Goal: Task Accomplishment & Management: Manage account settings

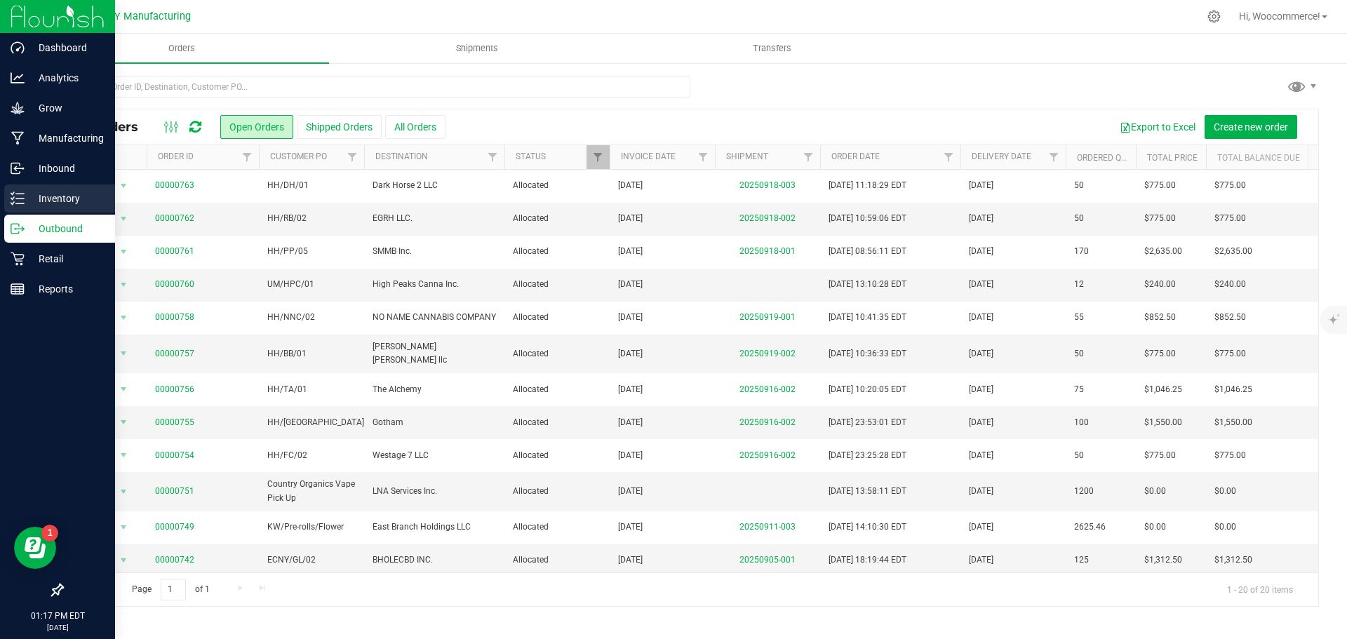
click at [15, 208] on div "Inventory" at bounding box center [59, 198] width 111 height 28
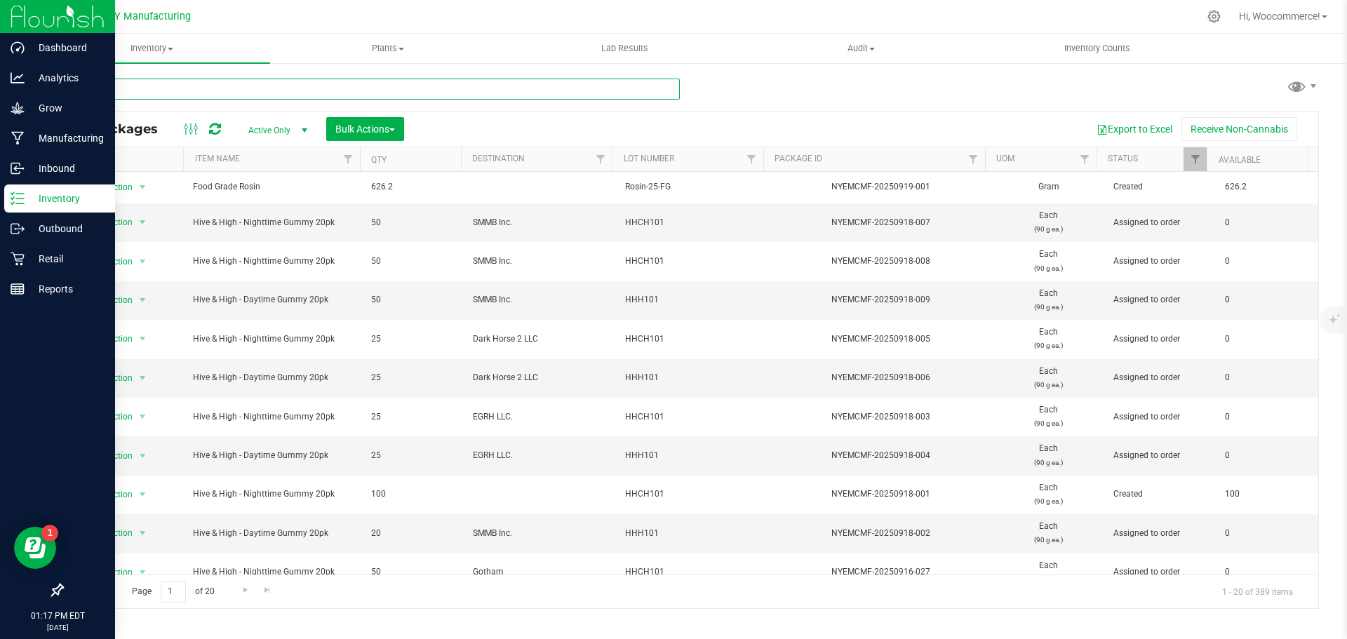
click at [234, 87] on input "text" at bounding box center [371, 89] width 618 height 21
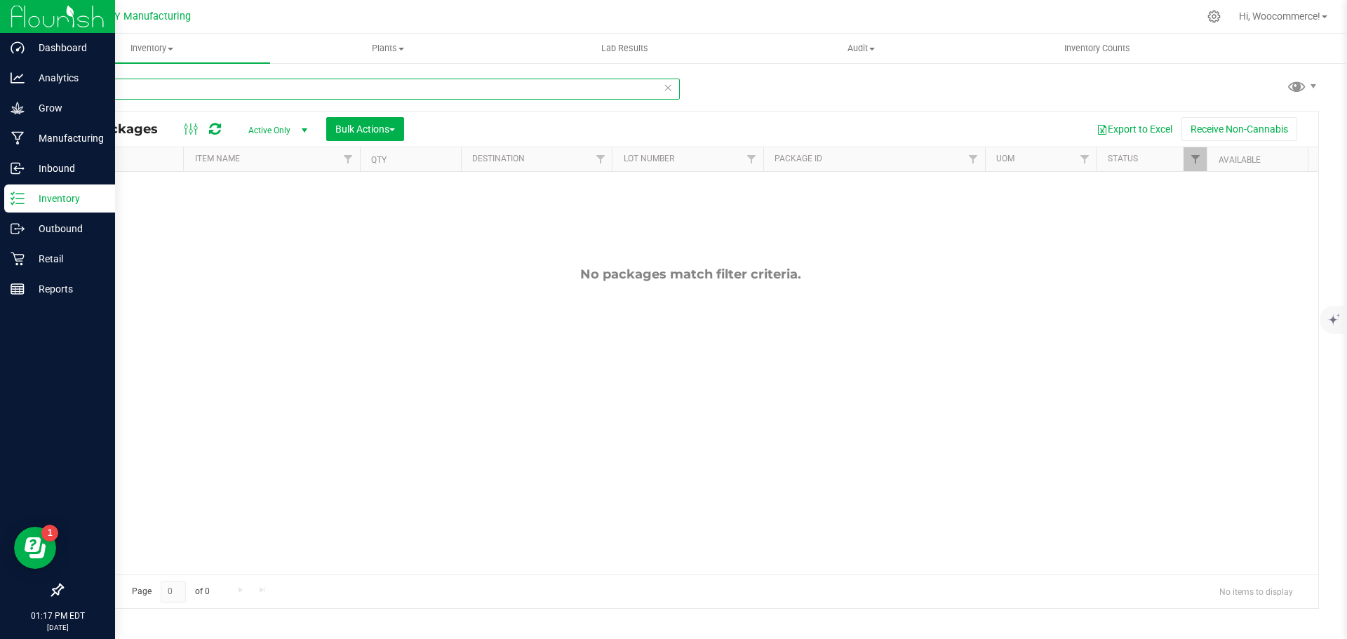
type input "eighth"
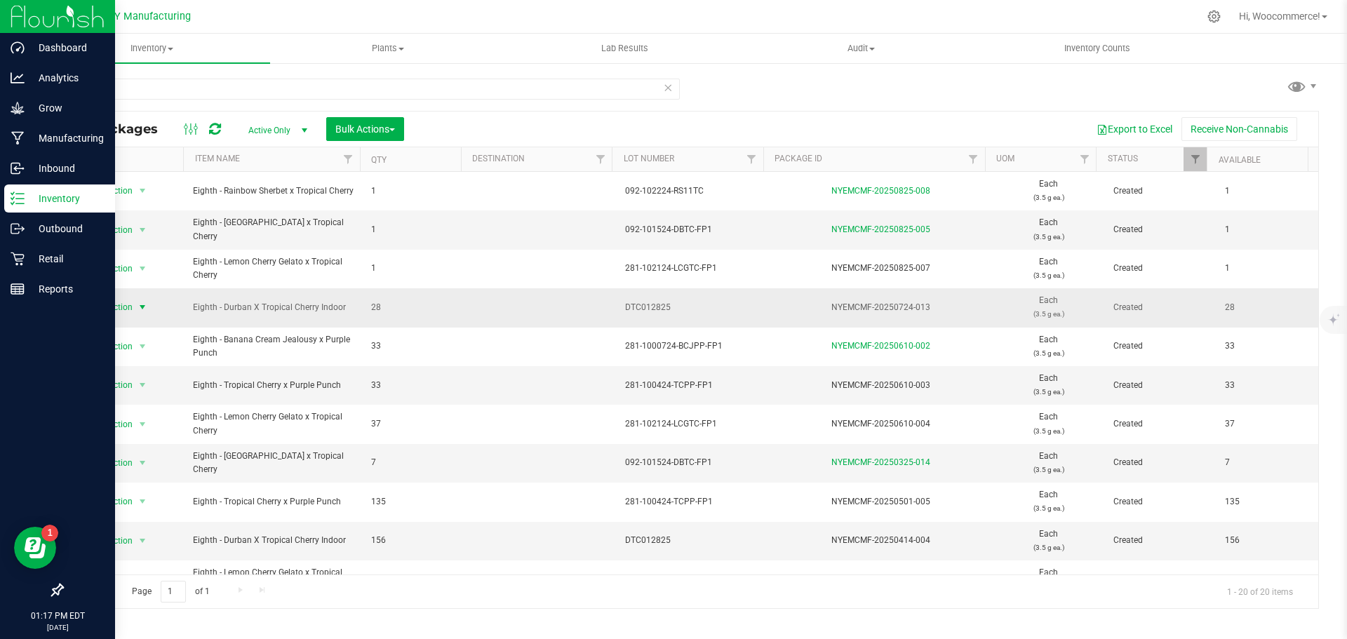
click at [141, 311] on span "select" at bounding box center [142, 307] width 11 height 11
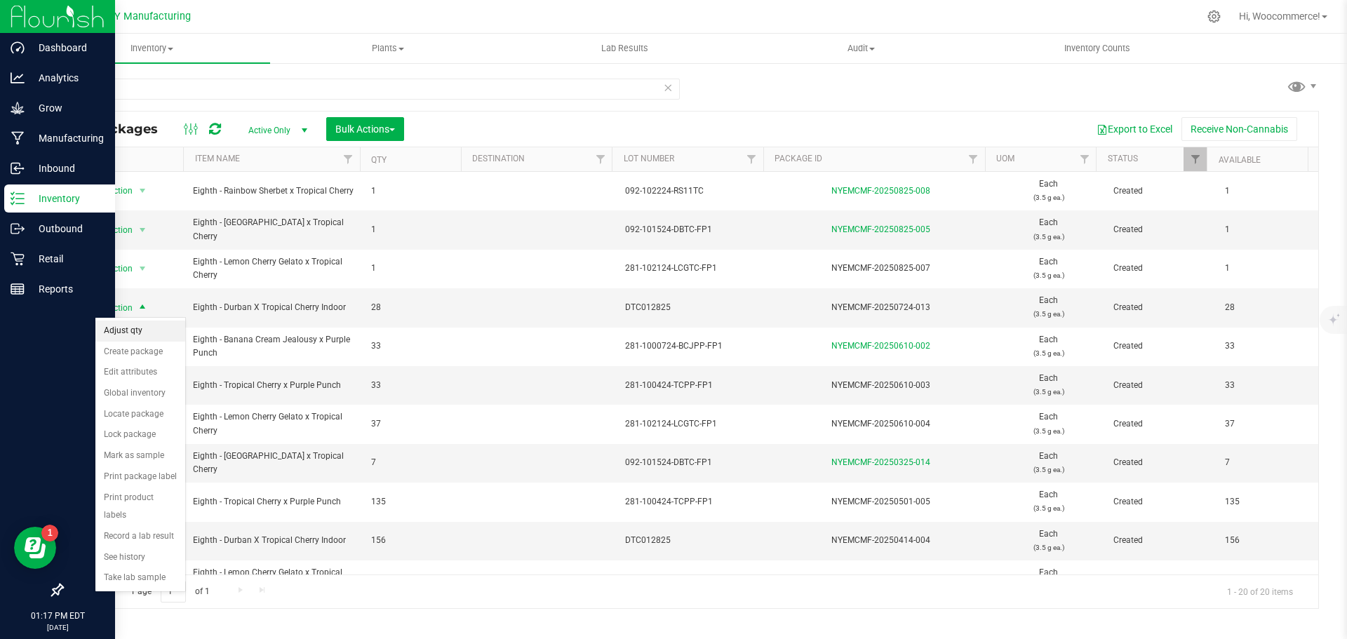
click at [136, 330] on li "Adjust qty" at bounding box center [140, 331] width 90 height 21
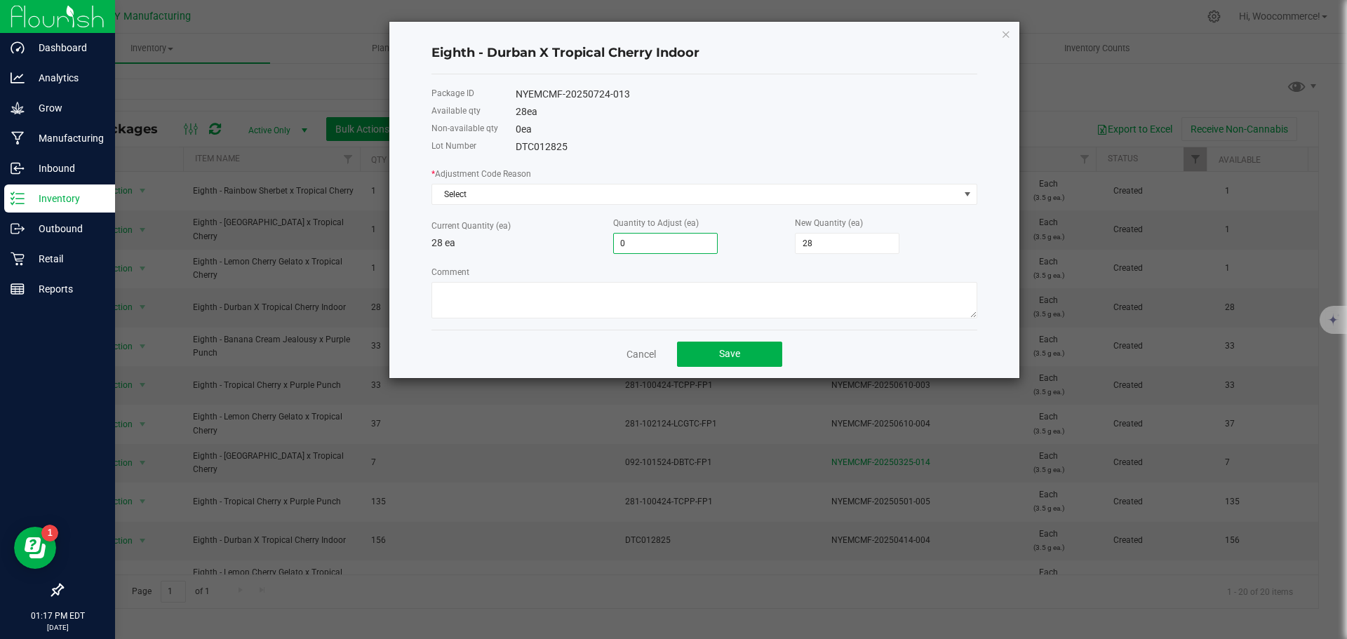
click at [630, 245] on input "0" at bounding box center [665, 244] width 103 height 20
type input "2"
type input "30"
type input "26"
type input "54"
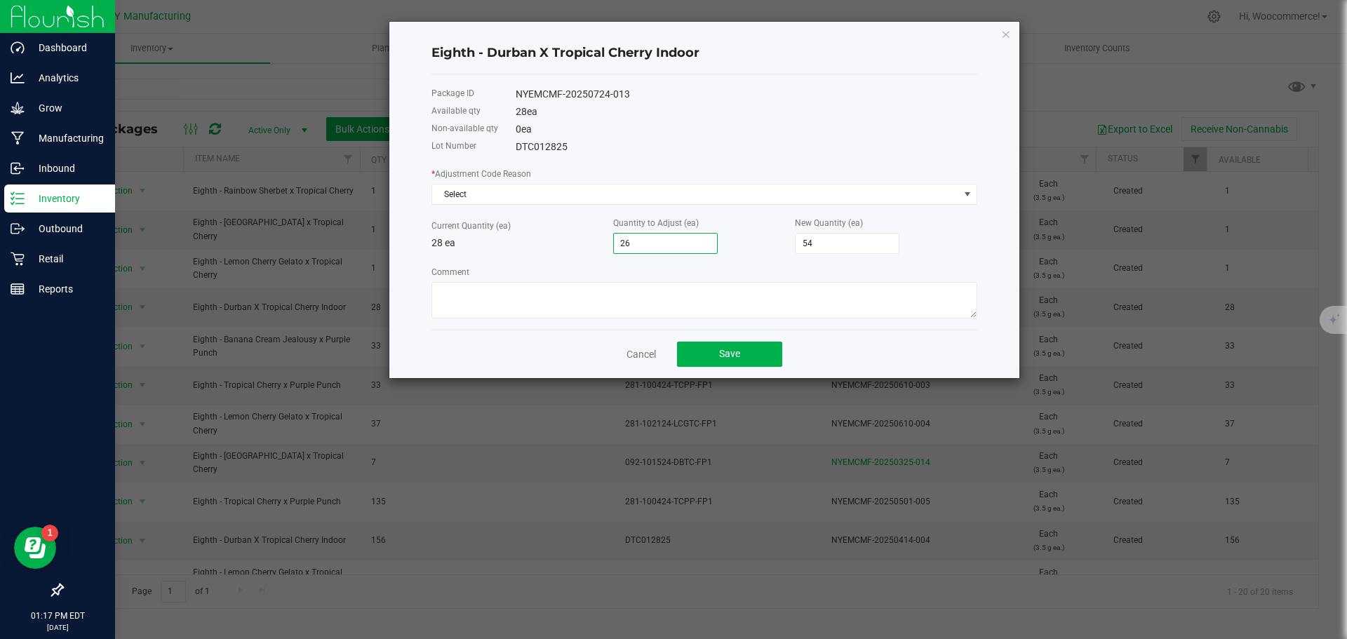
type input "2"
type input "30"
type input "28"
type input "-2"
type input "26"
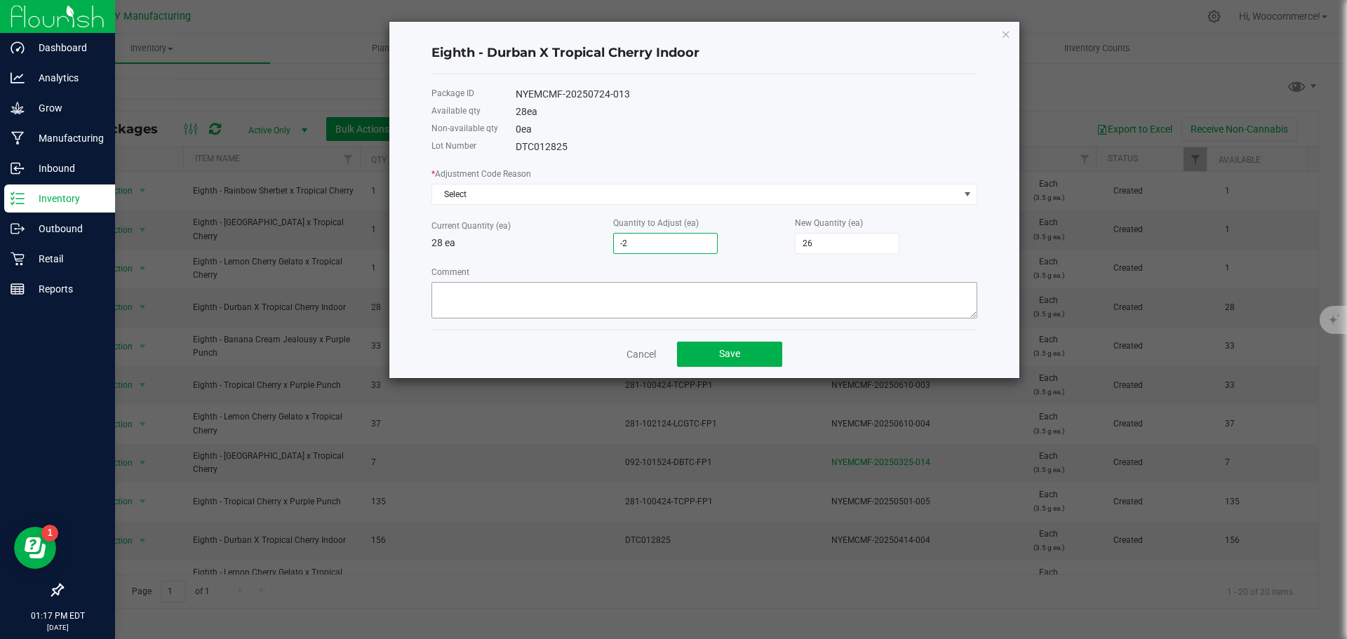
type input "-2"
click at [597, 318] on textarea "Comment" at bounding box center [704, 300] width 546 height 36
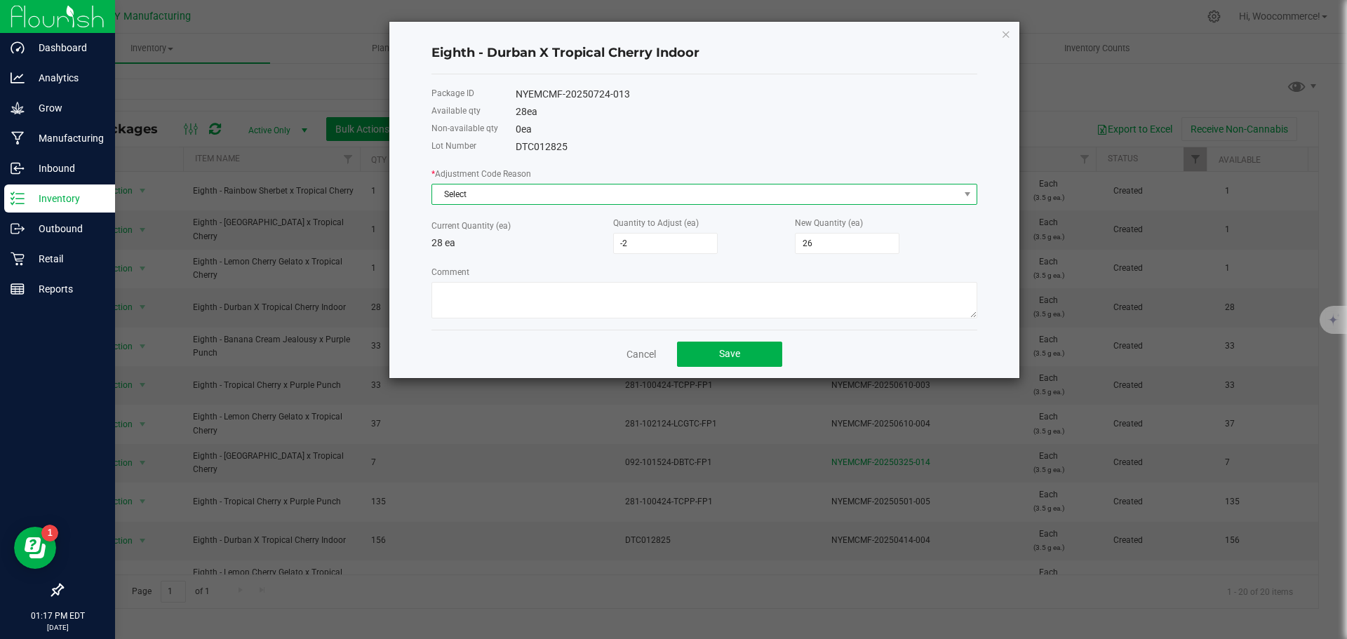
click at [565, 184] on span "Select" at bounding box center [695, 194] width 527 height 20
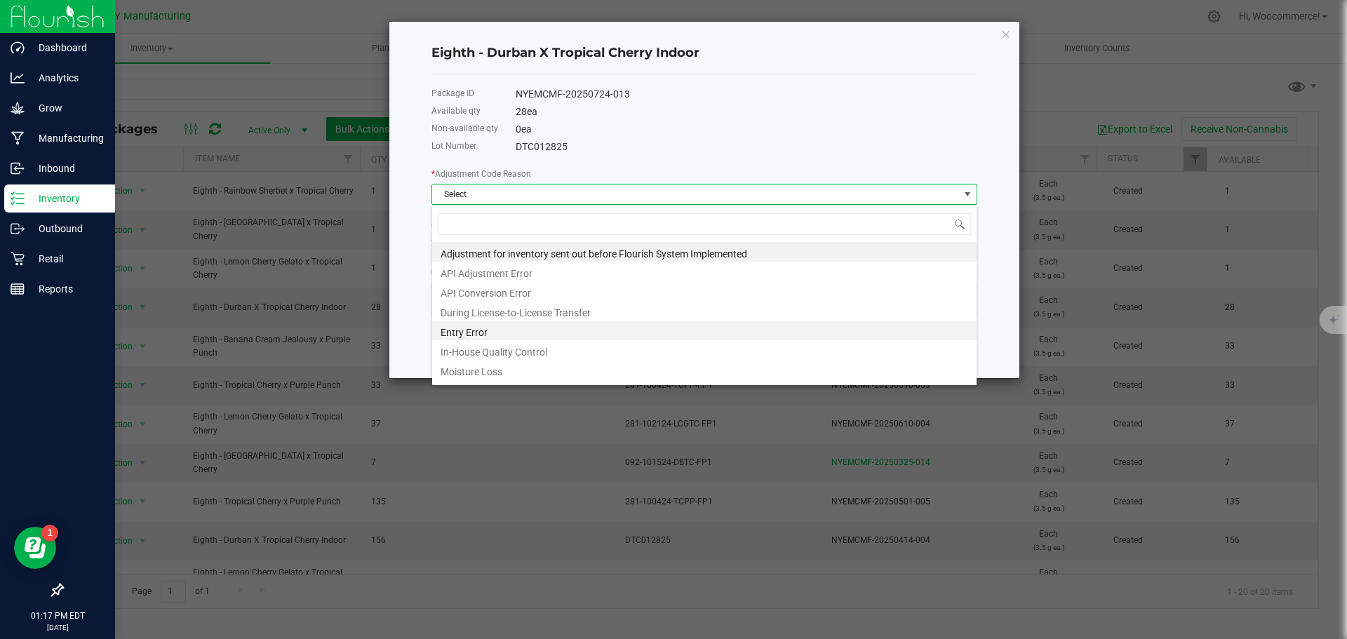
scroll to position [194, 0]
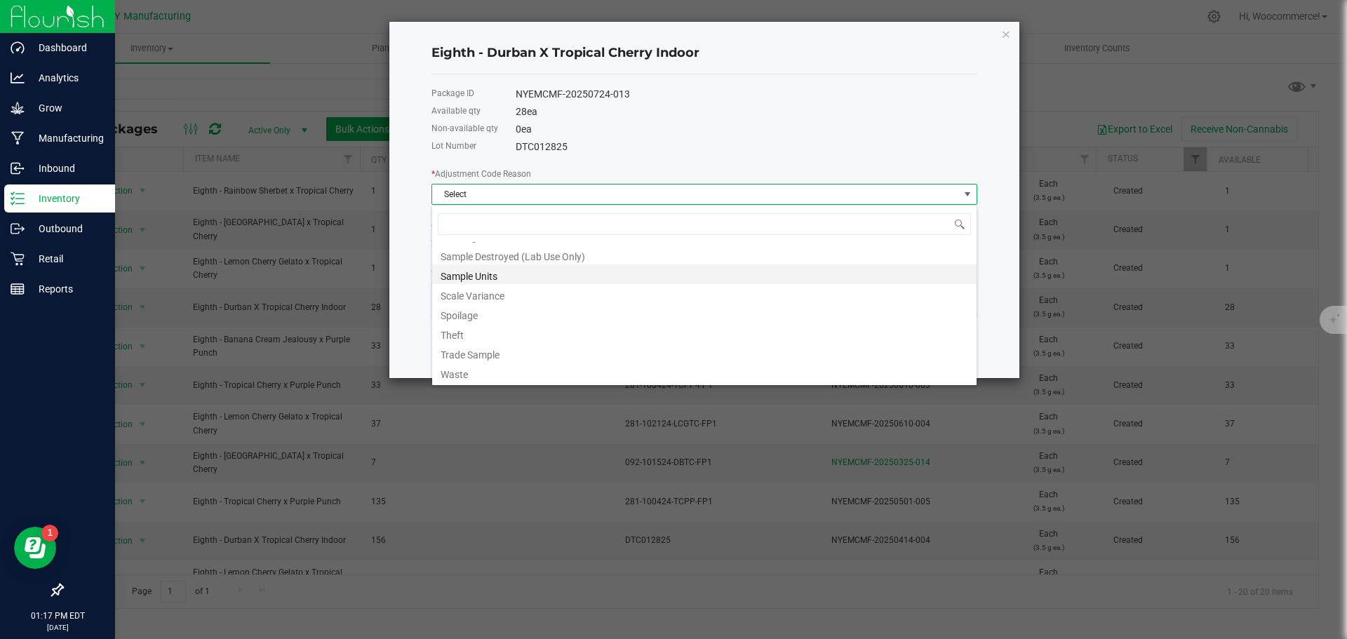
click at [491, 277] on li "Sample Units" at bounding box center [704, 274] width 544 height 20
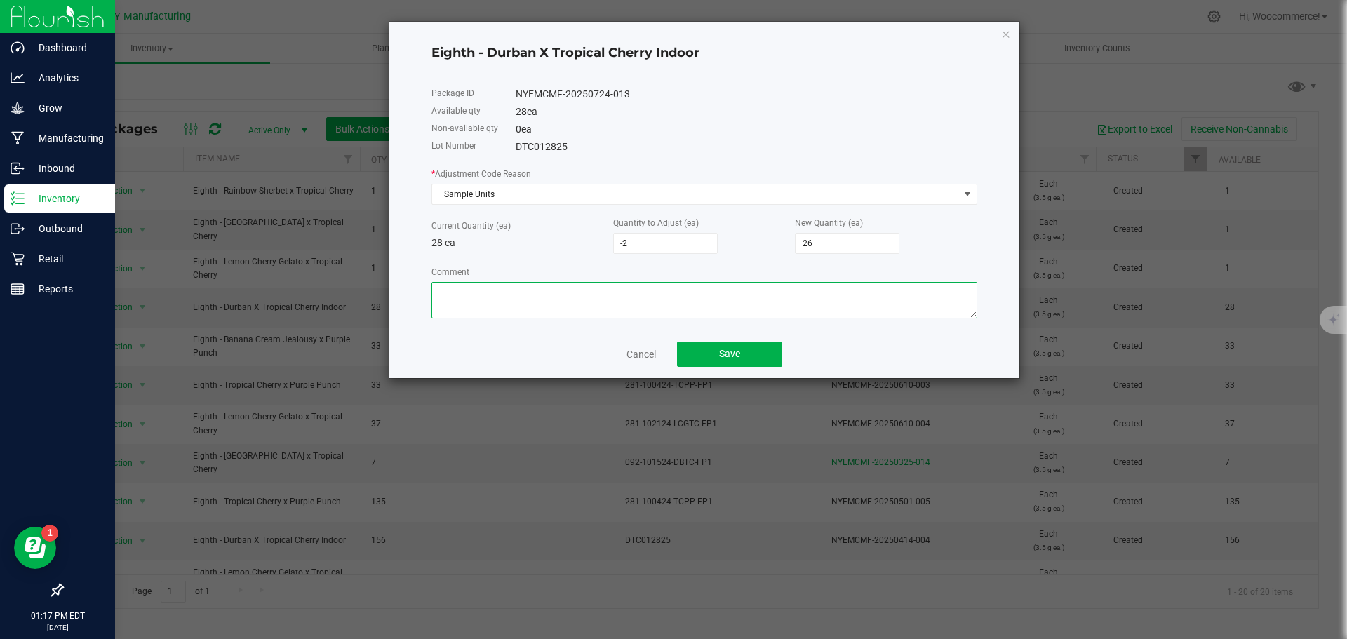
click at [478, 297] on textarea "Comment" at bounding box center [704, 300] width 546 height 36
drag, startPoint x: 478, startPoint y: 297, endPoint x: 458, endPoint y: 354, distance: 60.8
click at [458, 354] on div "Eighth - Durban X Tropical Cherry Indoor Package ID NYEMCMF-20250724-013 Availa…" at bounding box center [704, 200] width 630 height 356
drag, startPoint x: 537, startPoint y: 295, endPoint x: 432, endPoint y: 292, distance: 104.5
click at [432, 292] on textarea "Comment" at bounding box center [704, 300] width 546 height 36
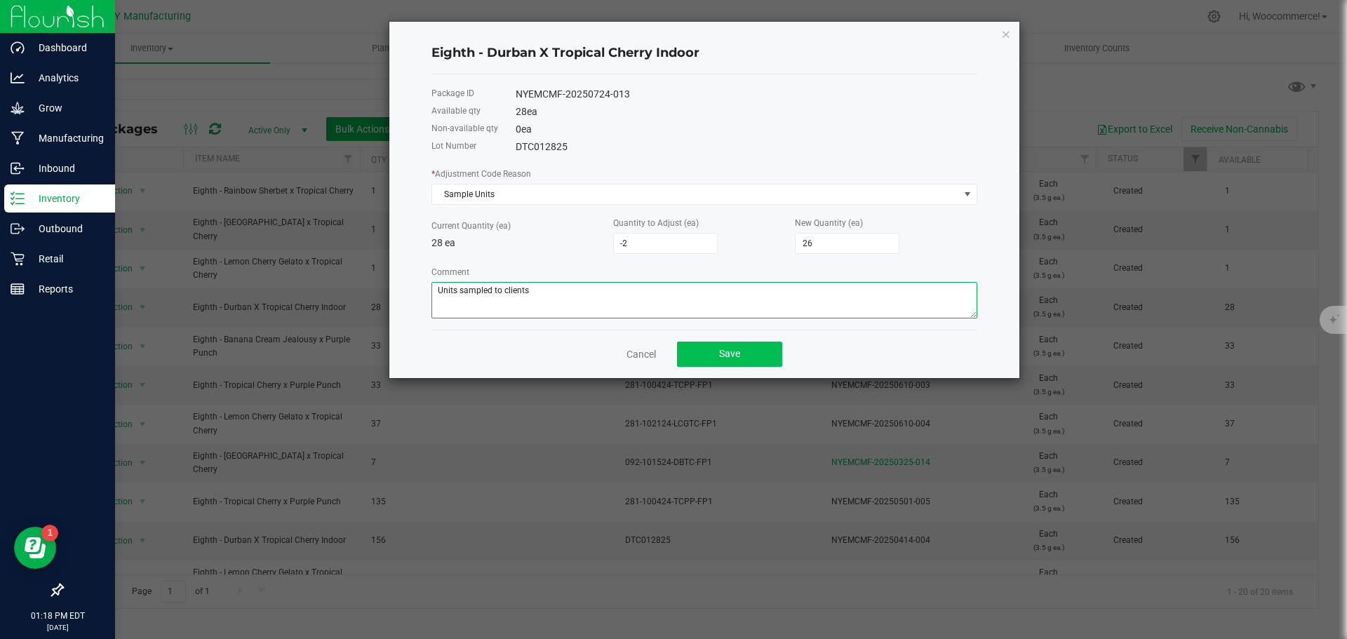
type textarea "Units sampled to clients"
click at [724, 357] on span "Save" at bounding box center [729, 353] width 21 height 11
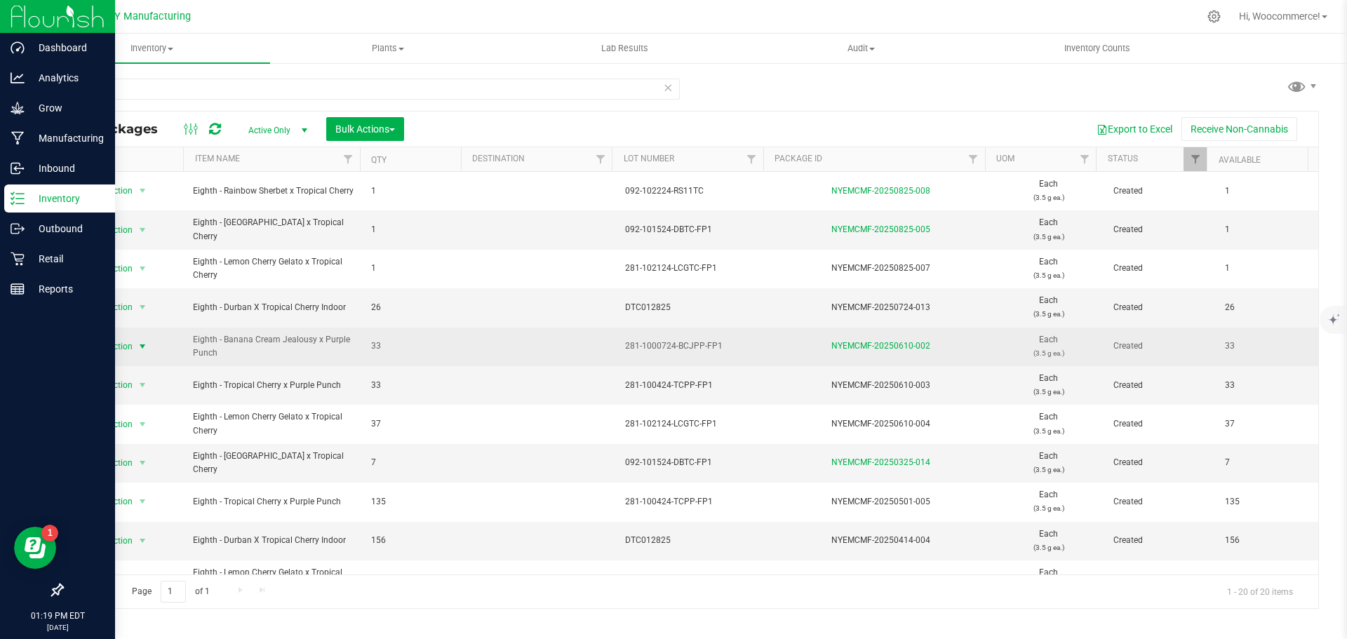
click at [128, 348] on span "Action" at bounding box center [114, 347] width 38 height 20
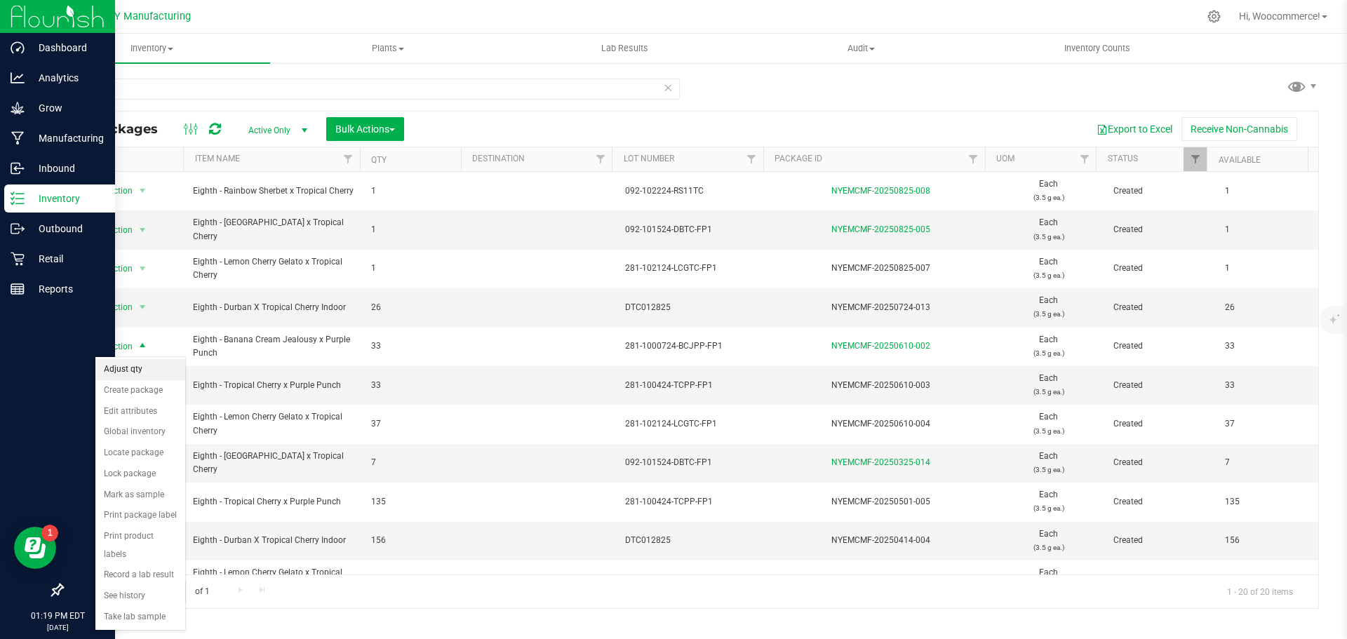
click at [165, 368] on li "Adjust qty" at bounding box center [140, 369] width 90 height 21
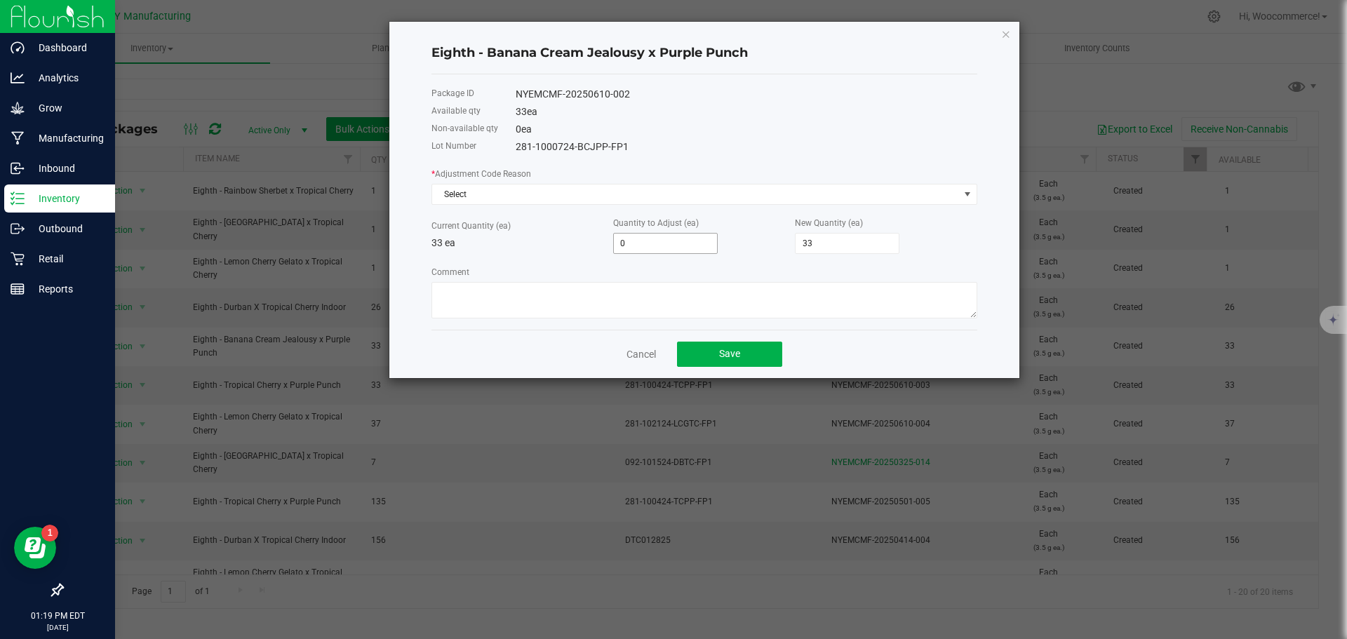
click at [645, 247] on input "0" at bounding box center [665, 244] width 103 height 20
type input "-2"
type input "31"
type input "-2"
click at [572, 314] on textarea "Comment" at bounding box center [704, 300] width 546 height 36
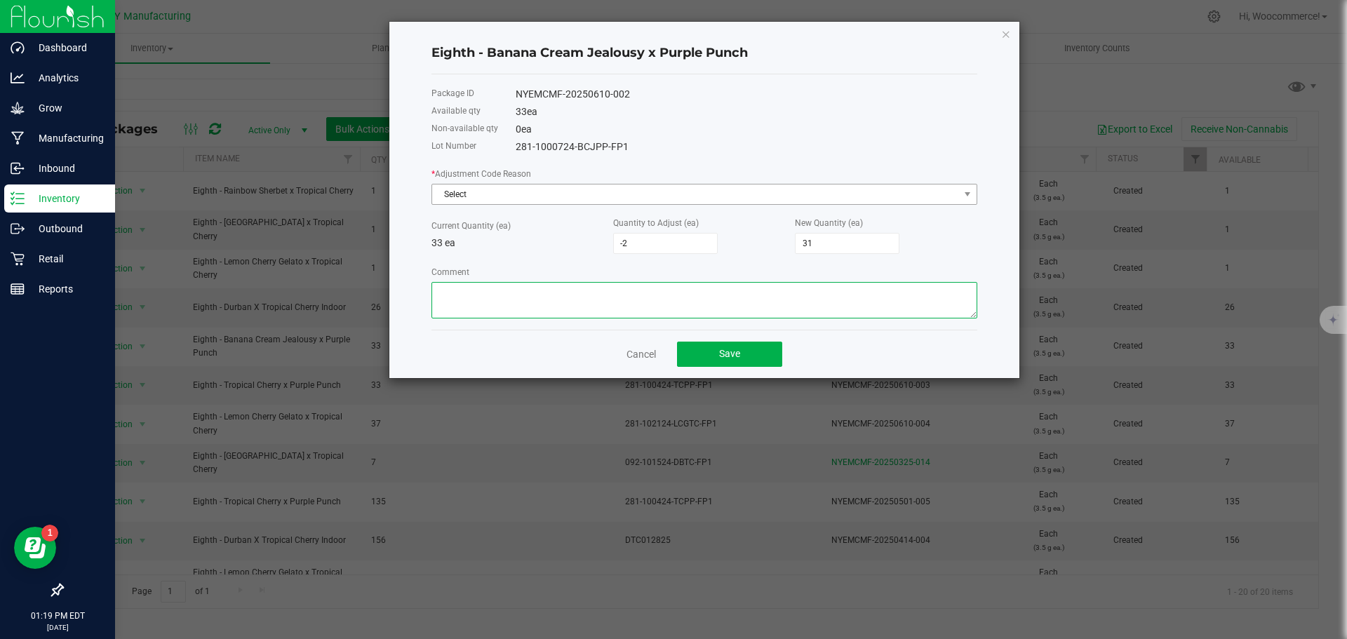
paste textarea "Units sampled to clients"
type textarea "Units sampled to clients"
click at [544, 197] on span "Select" at bounding box center [695, 194] width 527 height 20
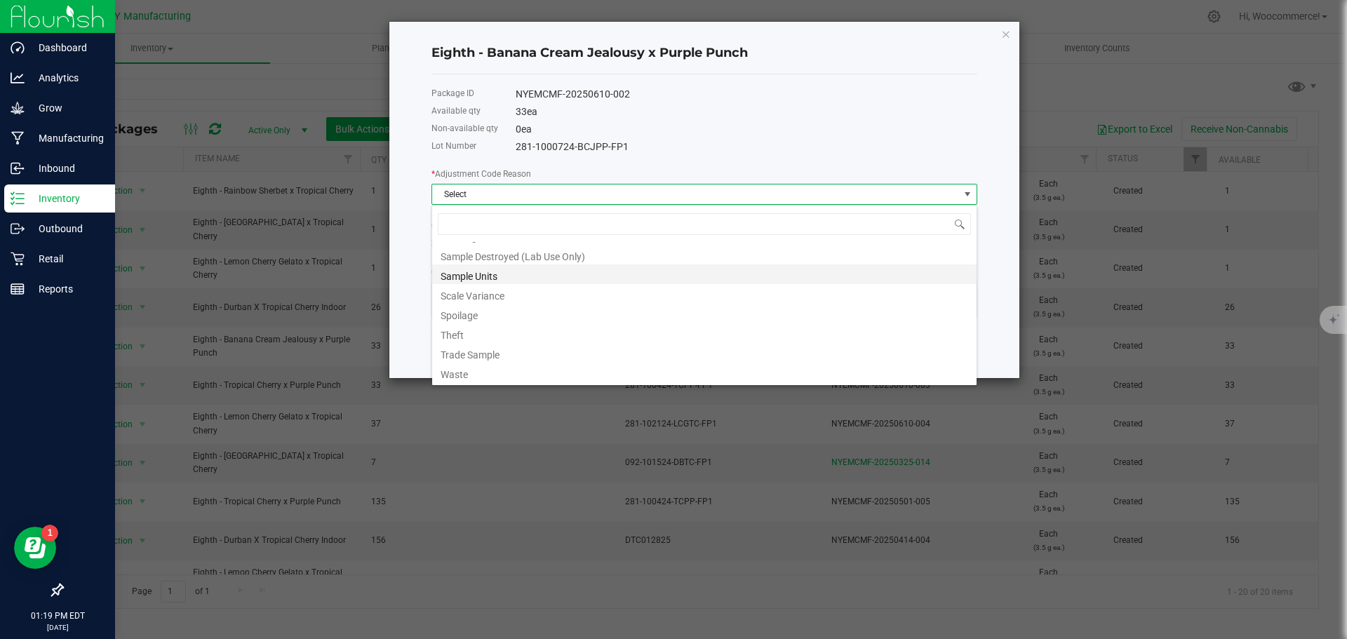
click at [459, 277] on li "Sample Units" at bounding box center [704, 274] width 544 height 20
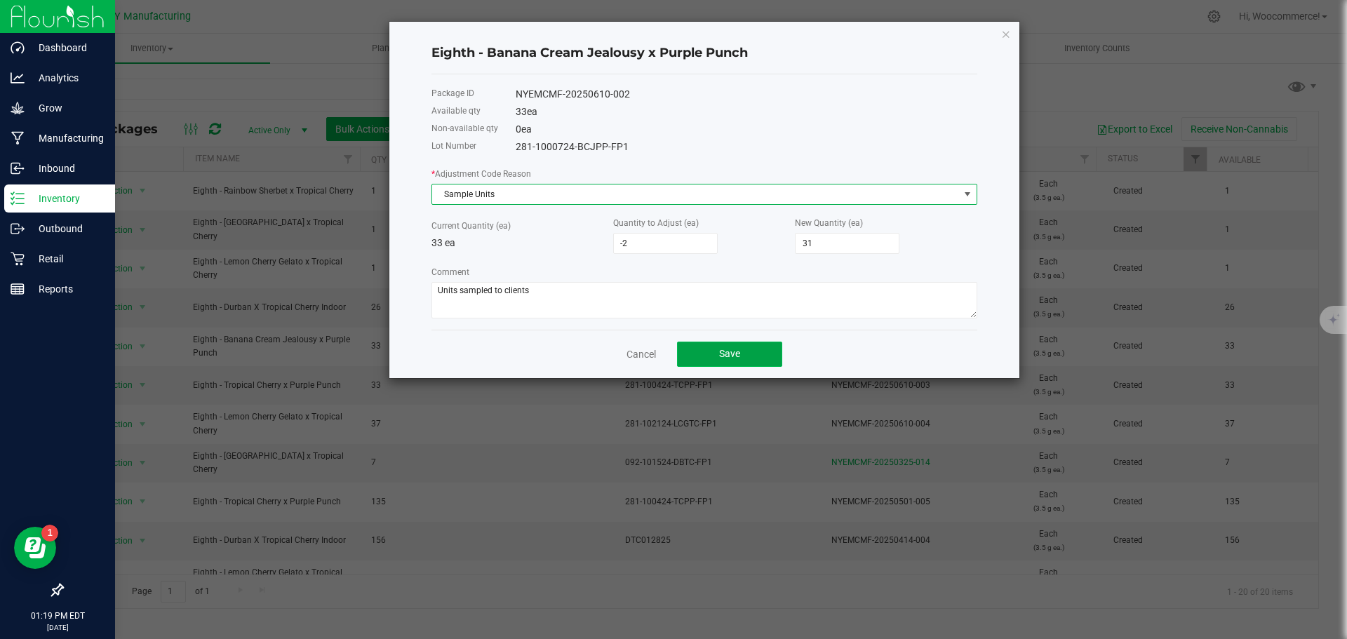
click at [744, 358] on button "Save" at bounding box center [729, 354] width 105 height 25
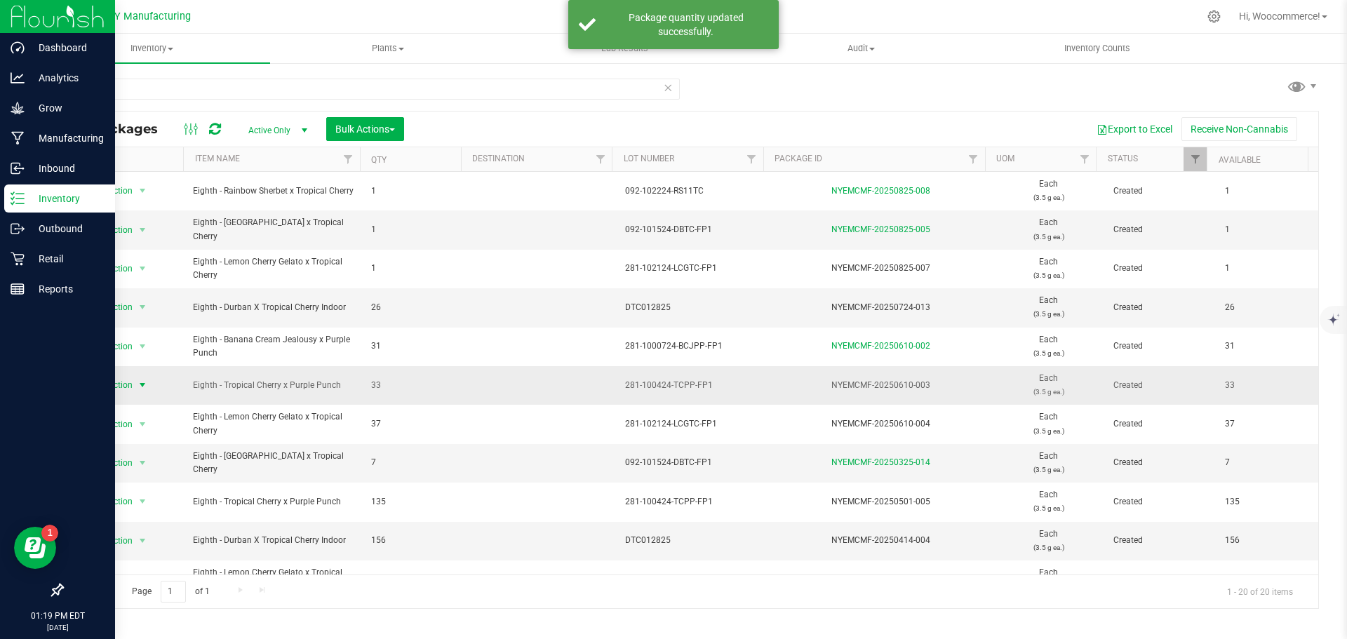
click at [129, 386] on span "Action" at bounding box center [114, 385] width 38 height 20
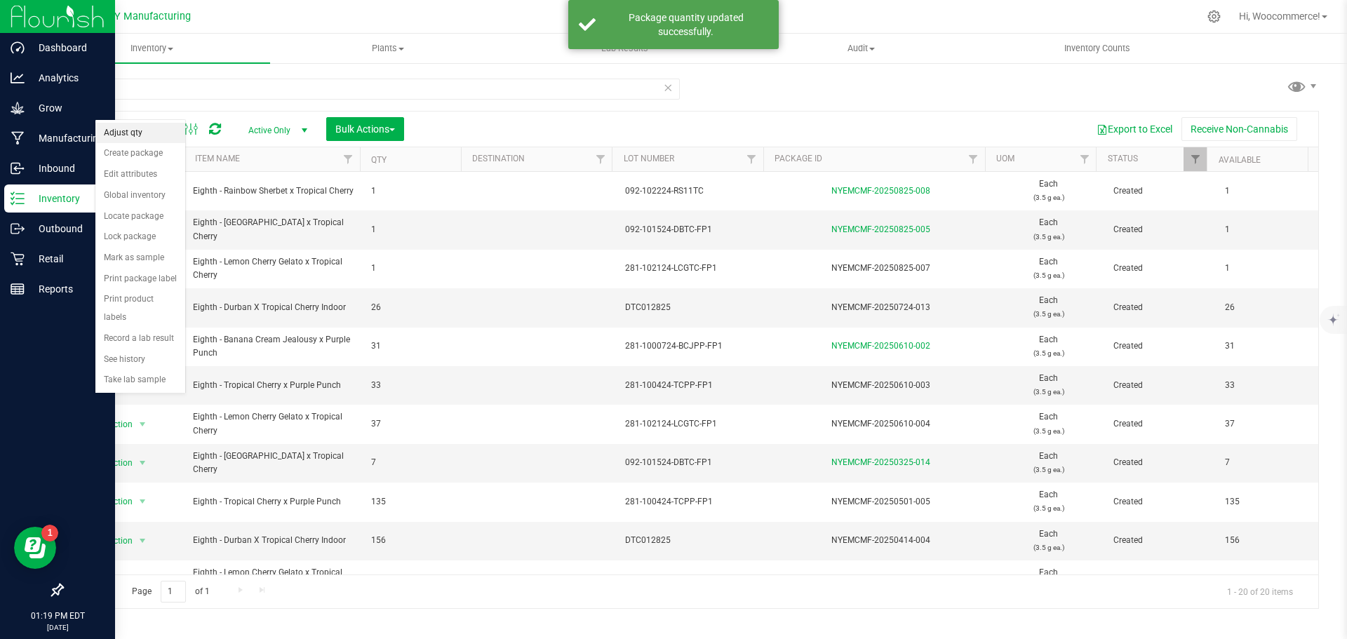
click at [123, 139] on li "Adjust qty" at bounding box center [140, 133] width 90 height 21
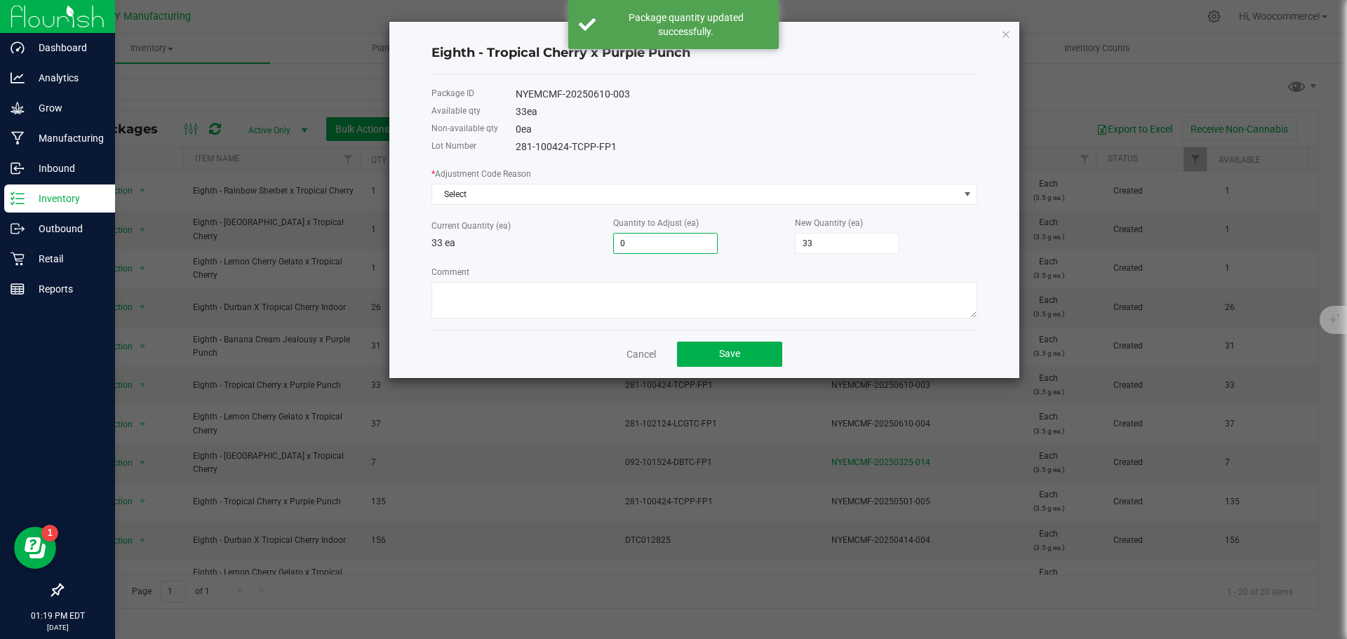
click at [664, 236] on input "0" at bounding box center [665, 244] width 103 height 20
type input "-2"
type input "31"
type input "-2"
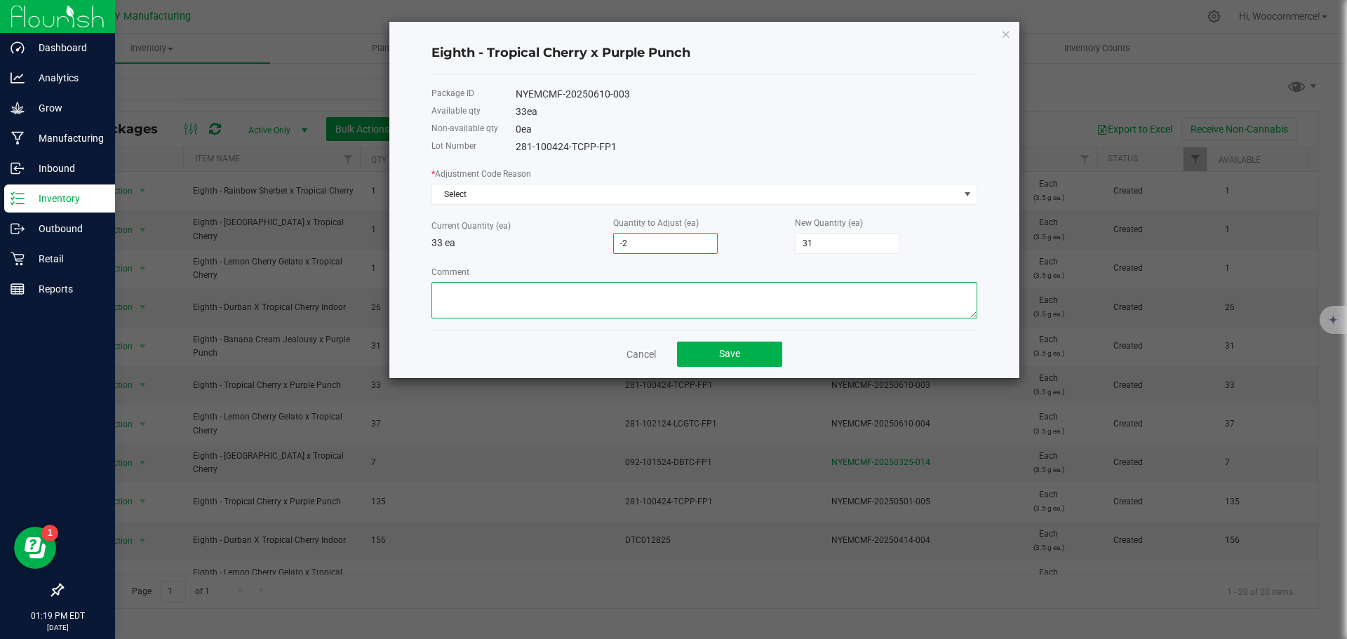
click at [604, 294] on textarea "Comment" at bounding box center [704, 300] width 546 height 36
paste textarea "Units sampled to clients"
type textarea "Units sampled to clients"
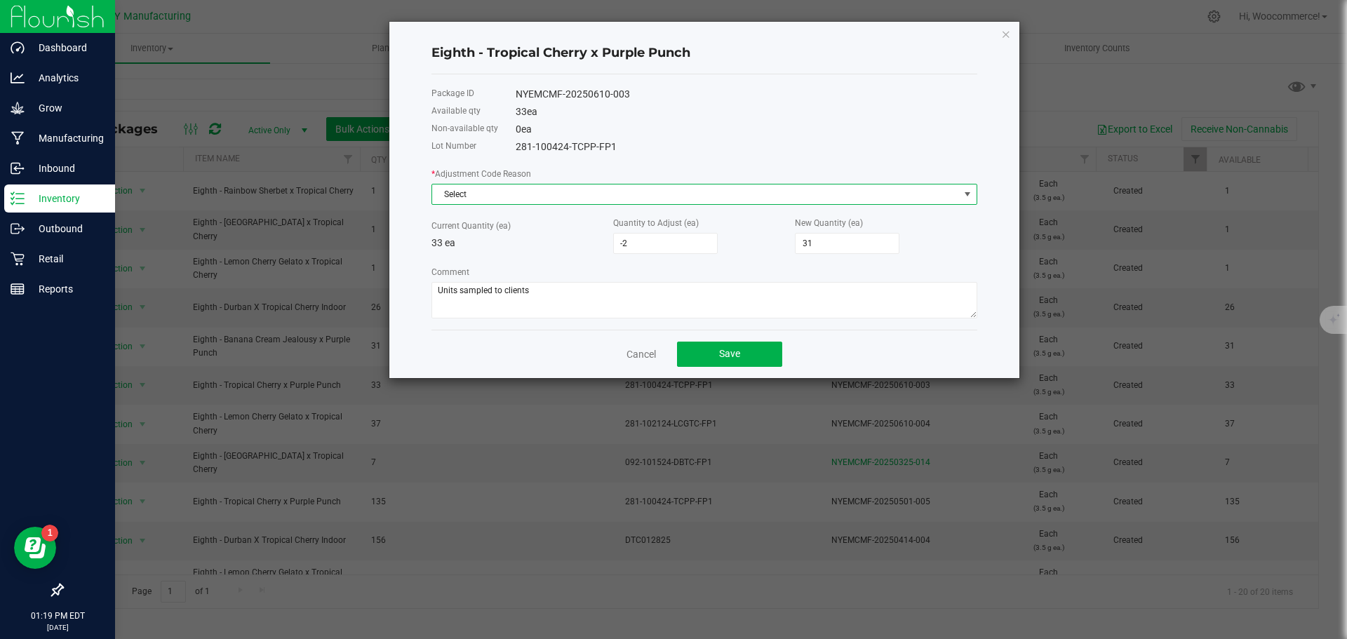
click at [531, 185] on span "Select" at bounding box center [695, 194] width 527 height 20
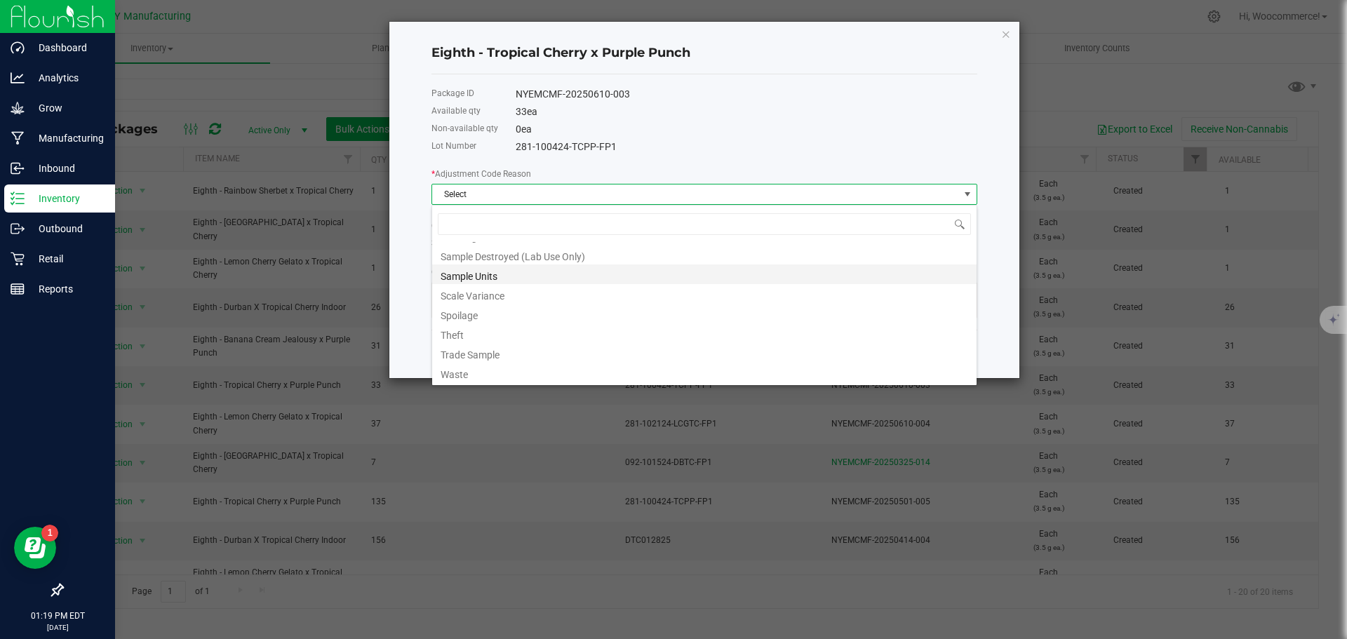
click at [474, 280] on li "Sample Units" at bounding box center [704, 274] width 544 height 20
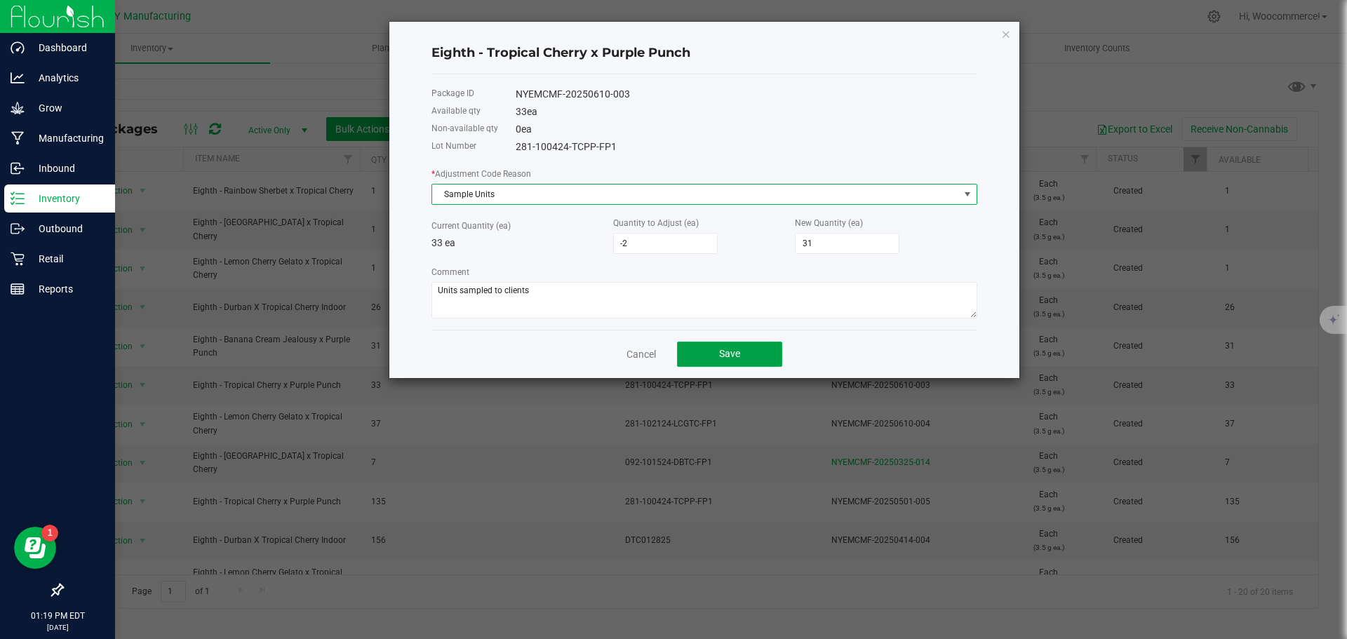
click at [755, 355] on button "Save" at bounding box center [729, 354] width 105 height 25
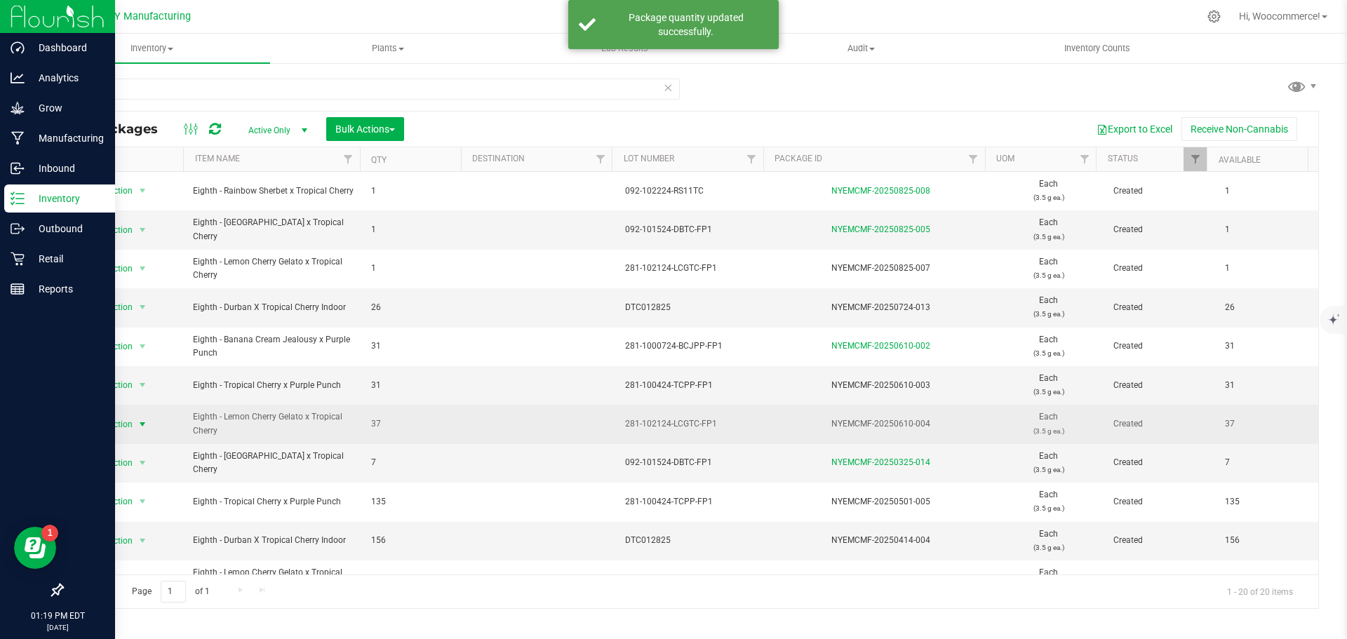
click at [139, 425] on span "select" at bounding box center [142, 424] width 11 height 11
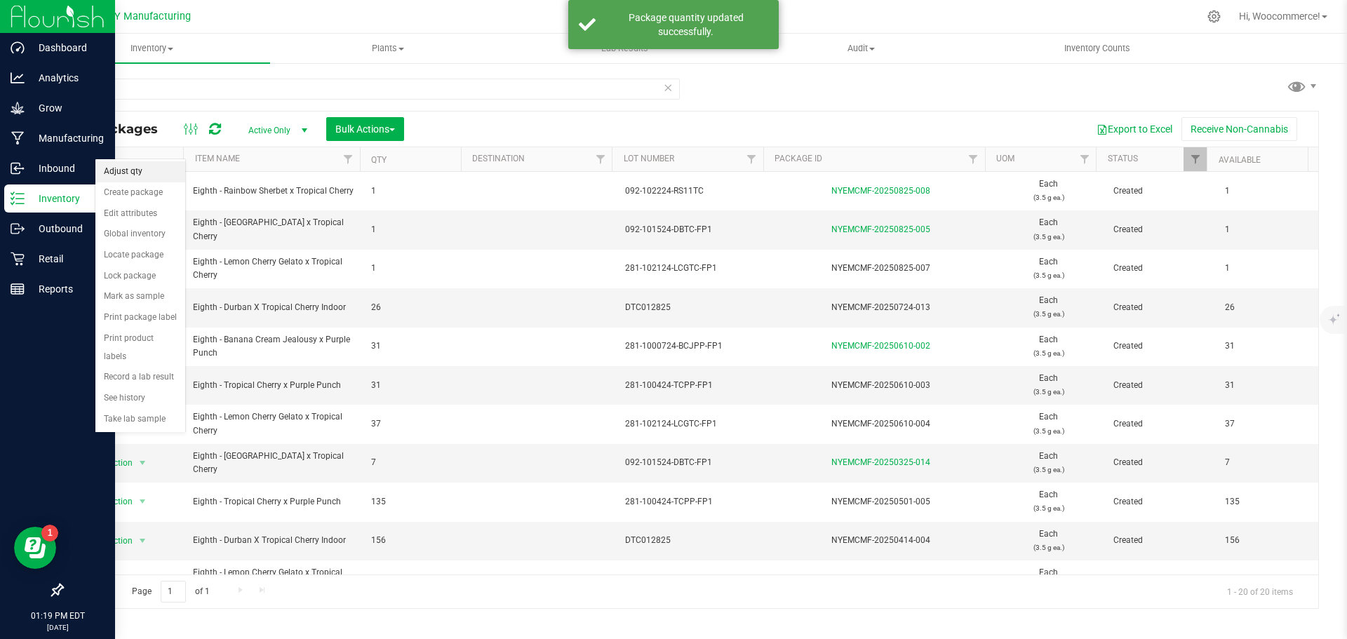
click at [119, 174] on li "Adjust qty" at bounding box center [140, 171] width 90 height 21
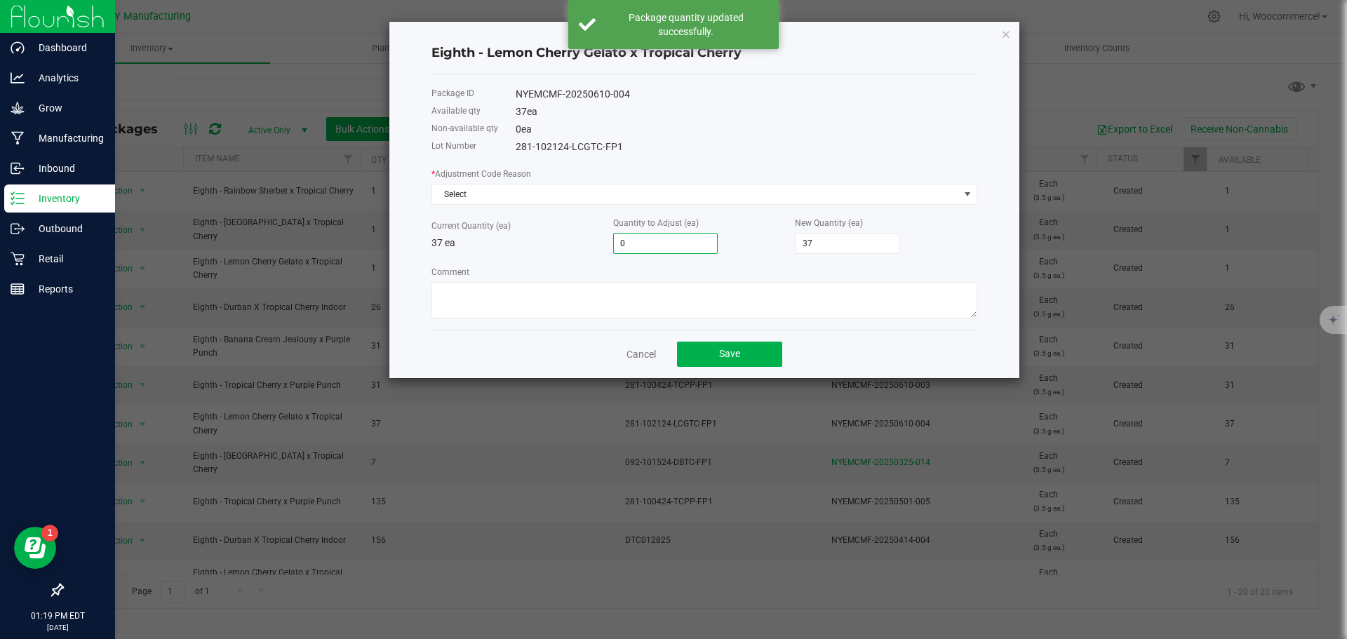
click at [659, 242] on input "0" at bounding box center [665, 244] width 103 height 20
type input "-2"
type input "35"
type input "-2"
click at [626, 207] on div "* Adjustment Code Reason Select Current Quantity (ea) 37 ea Quantity to Adjust …" at bounding box center [704, 242] width 546 height 152
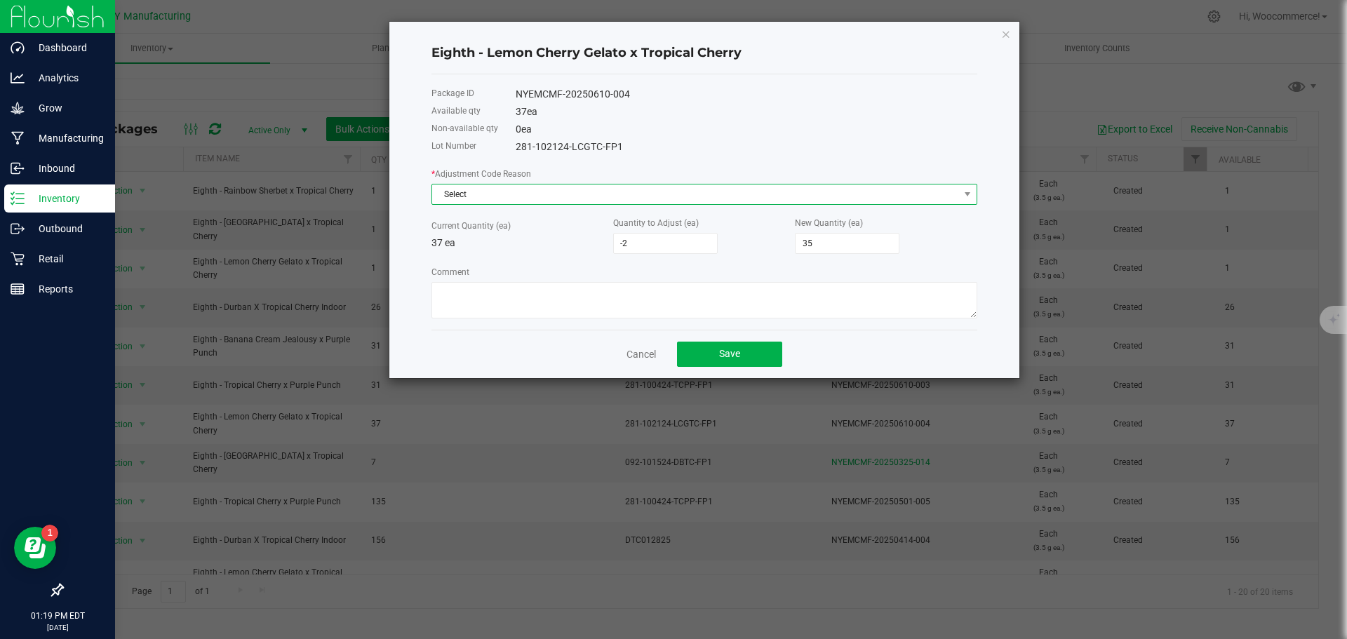
click at [622, 199] on span "Select" at bounding box center [695, 194] width 527 height 20
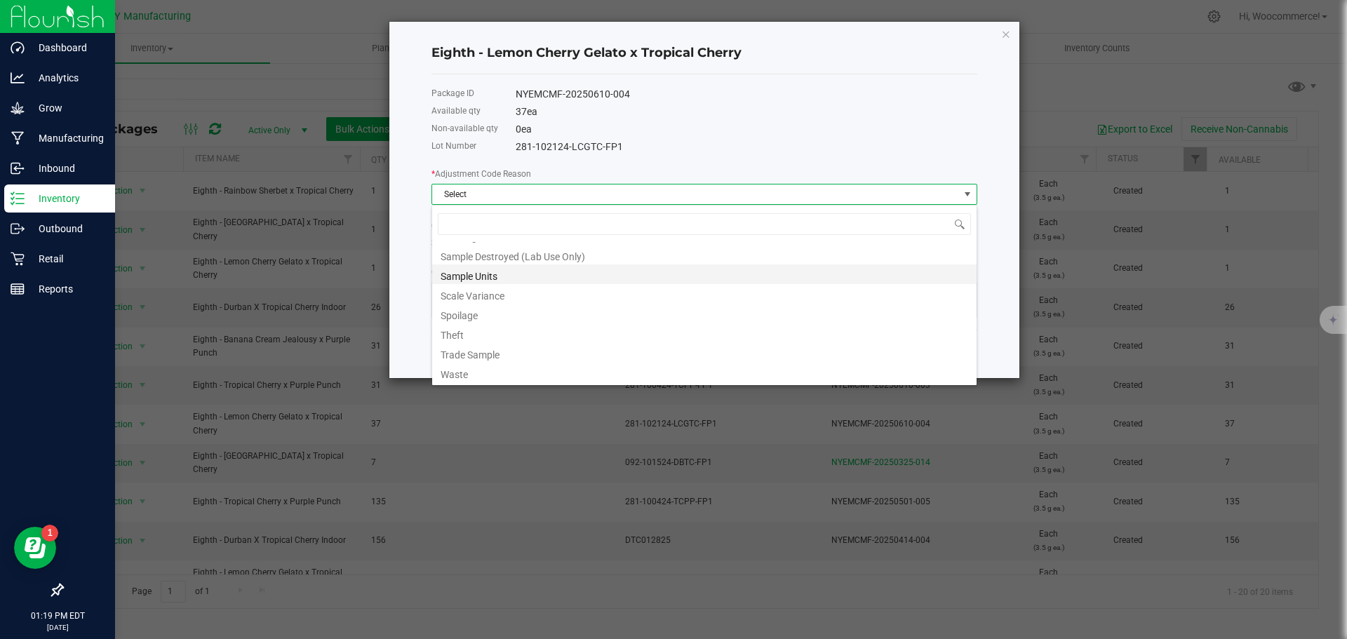
click at [473, 282] on li "Sample Units" at bounding box center [704, 274] width 544 height 20
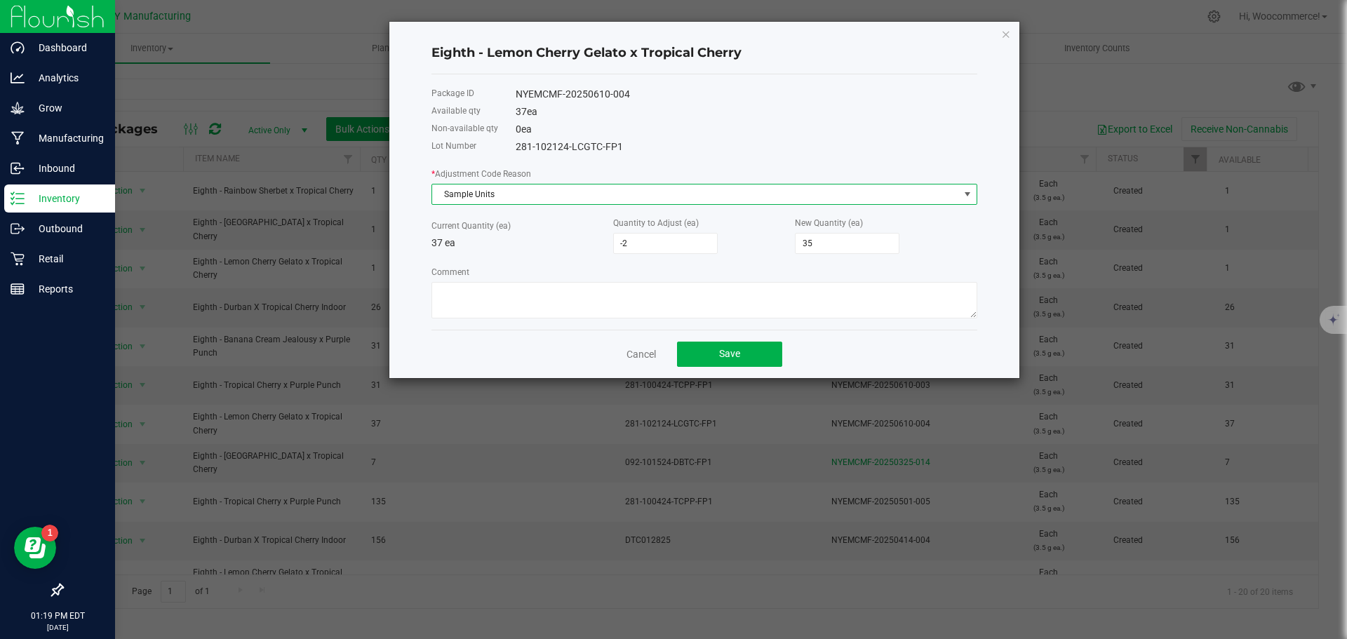
click at [460, 320] on div "Package ID NYEMCMF-20250610-004 Available qty 37 ea Non-available qty 0 ea Lot …" at bounding box center [704, 201] width 546 height 255
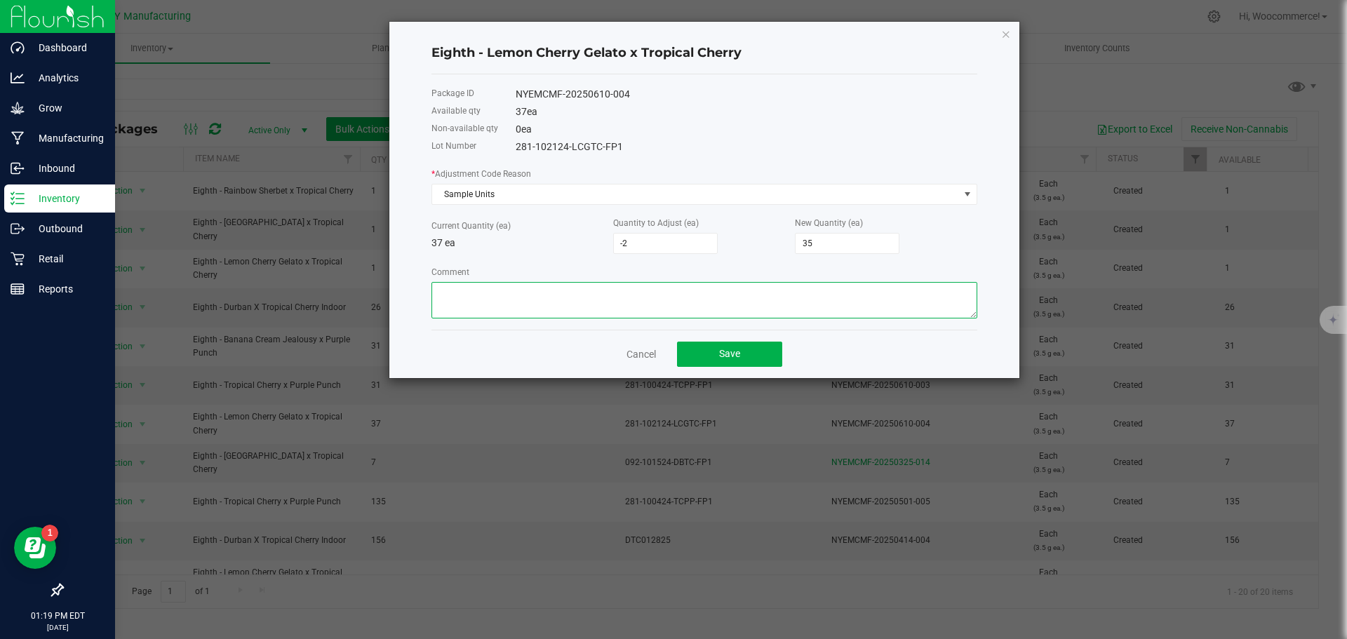
click at [461, 313] on textarea "Comment" at bounding box center [704, 300] width 546 height 36
paste textarea "Units sampled to clients"
type textarea "Units sampled to clients"
click at [715, 360] on button "Save" at bounding box center [729, 354] width 105 height 25
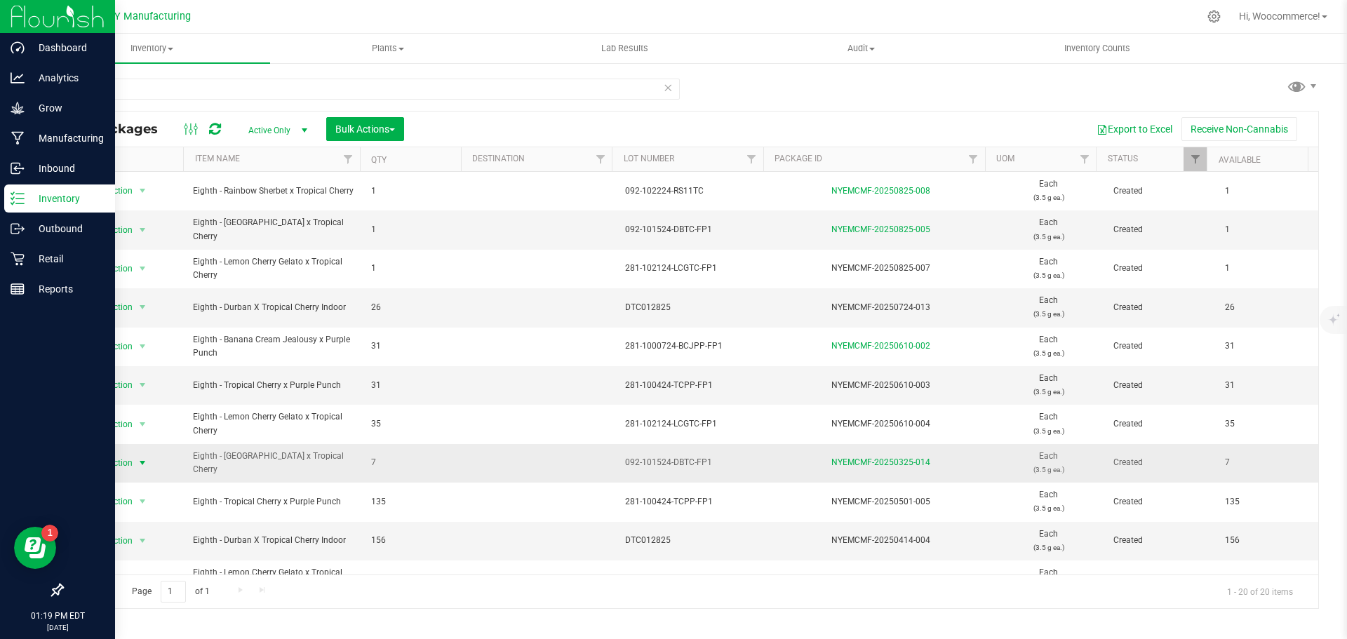
click at [142, 463] on span "select" at bounding box center [142, 462] width 11 height 11
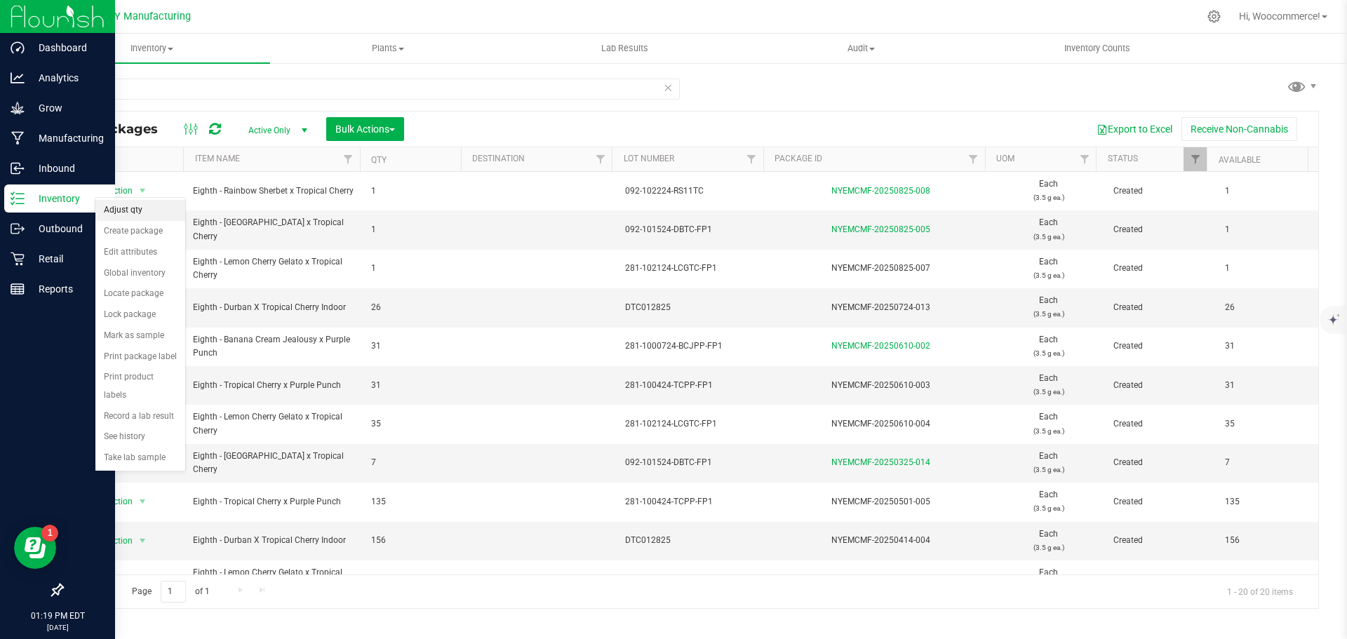
click at [140, 212] on li "Adjust qty" at bounding box center [140, 210] width 90 height 21
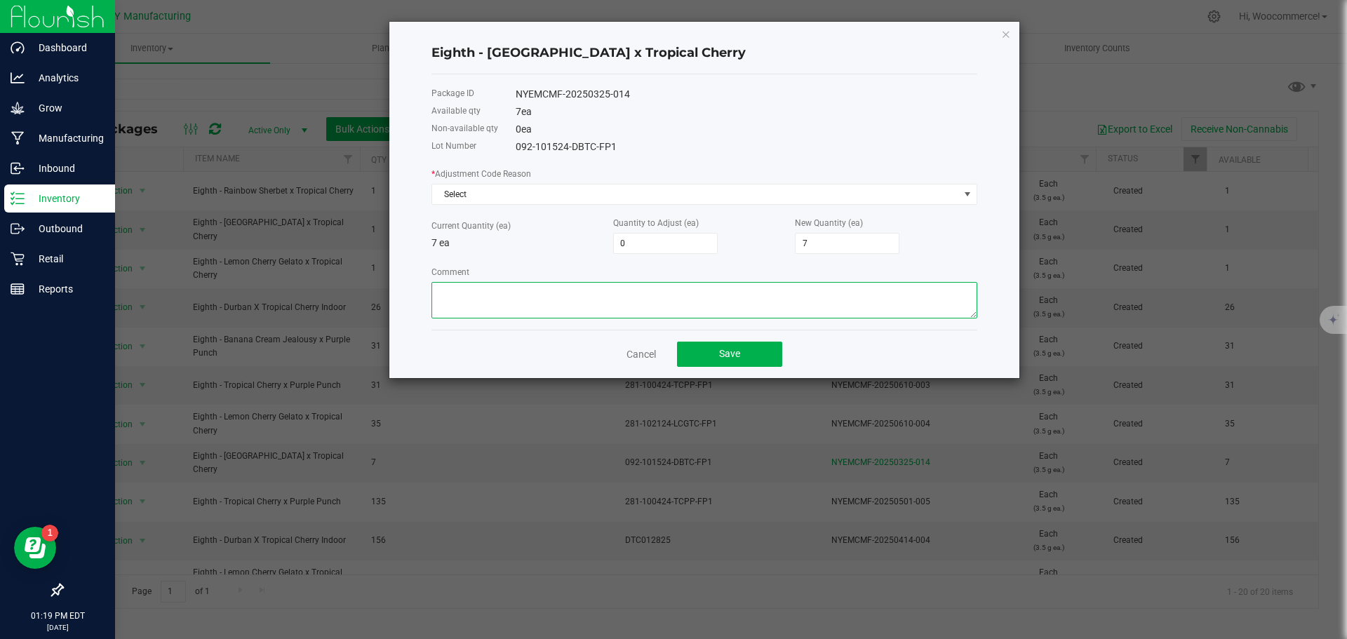
click at [494, 300] on textarea "Comment" at bounding box center [704, 300] width 546 height 36
type textarea "-"
paste textarea "Units sampled to clients"
type textarea "Units sampled to clients"
click at [685, 238] on input "0" at bounding box center [665, 244] width 103 height 20
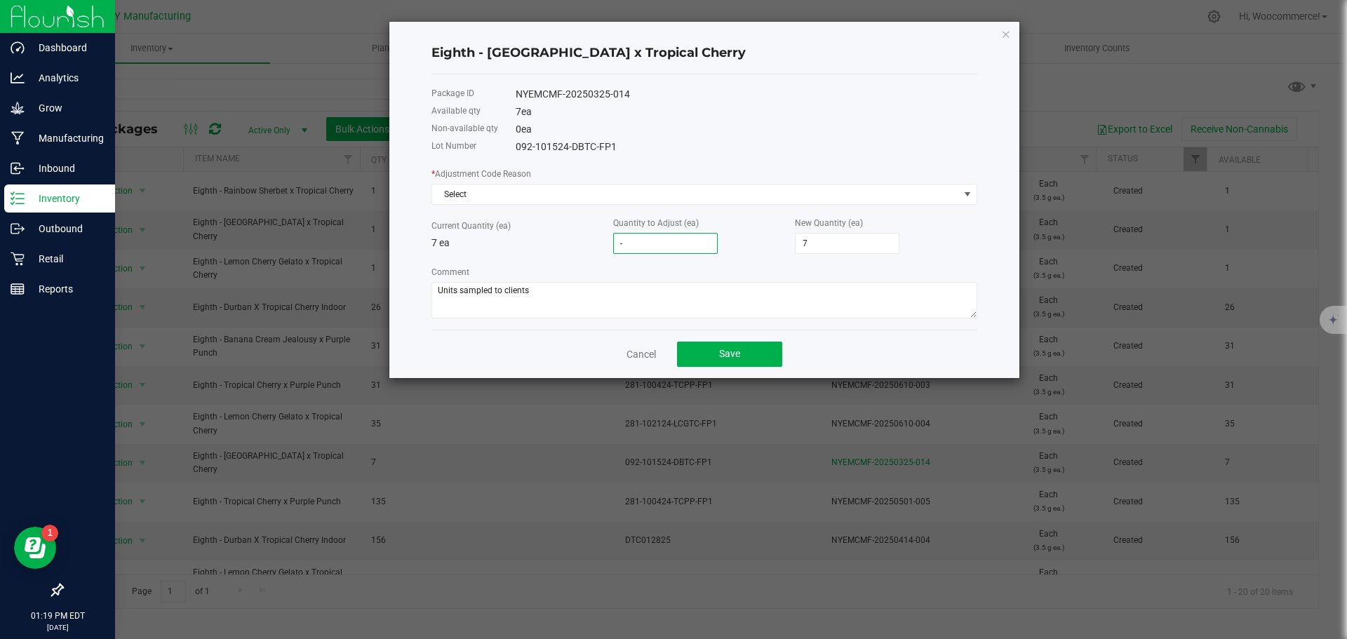
type input "-2"
type input "5"
type input "-2"
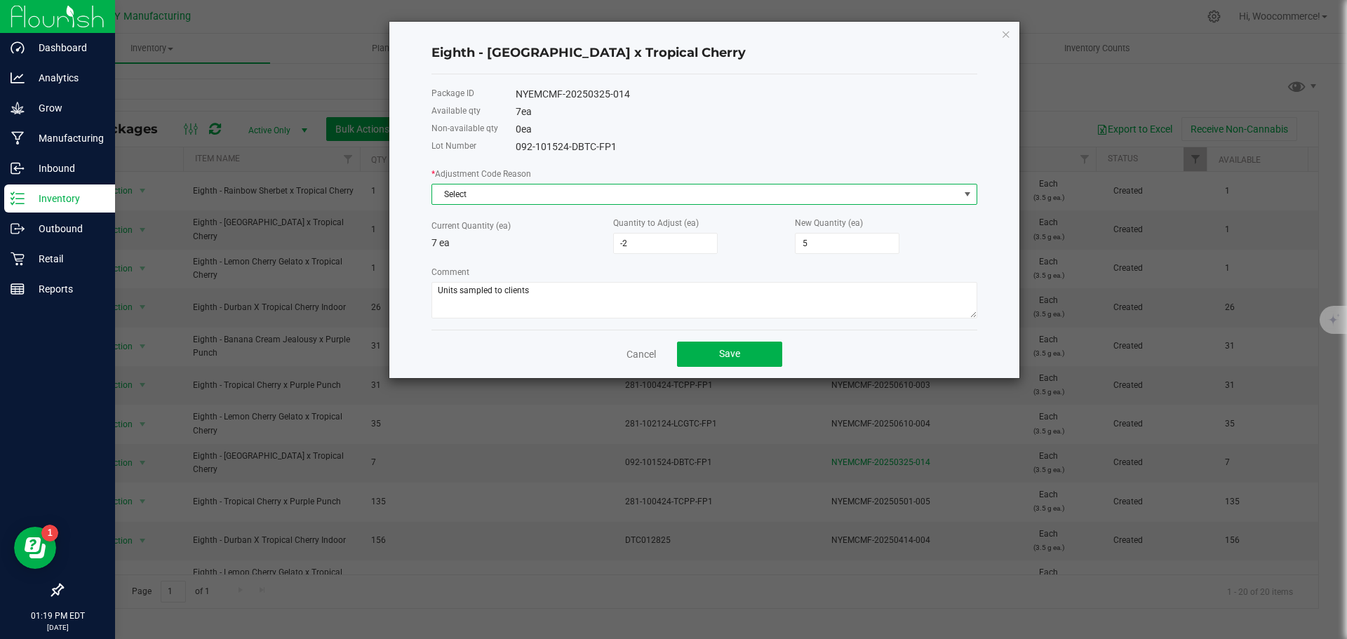
click at [636, 197] on span "Select" at bounding box center [695, 194] width 527 height 20
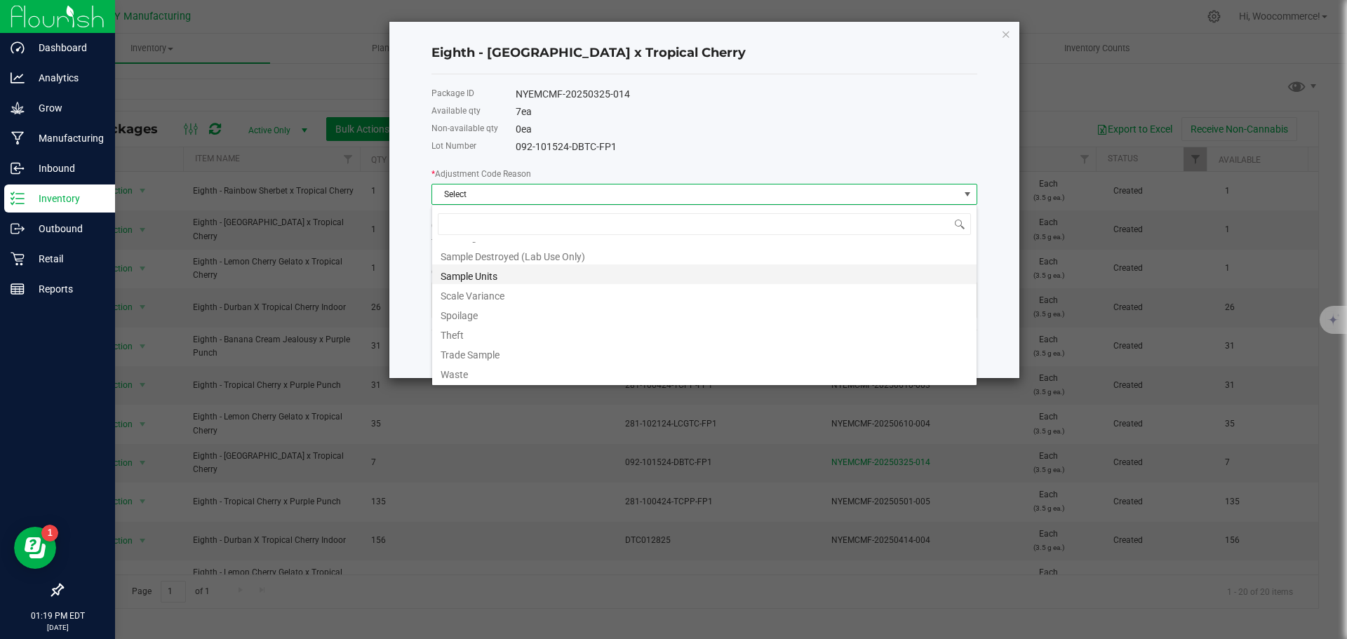
click at [486, 271] on li "Sample Units" at bounding box center [704, 274] width 544 height 20
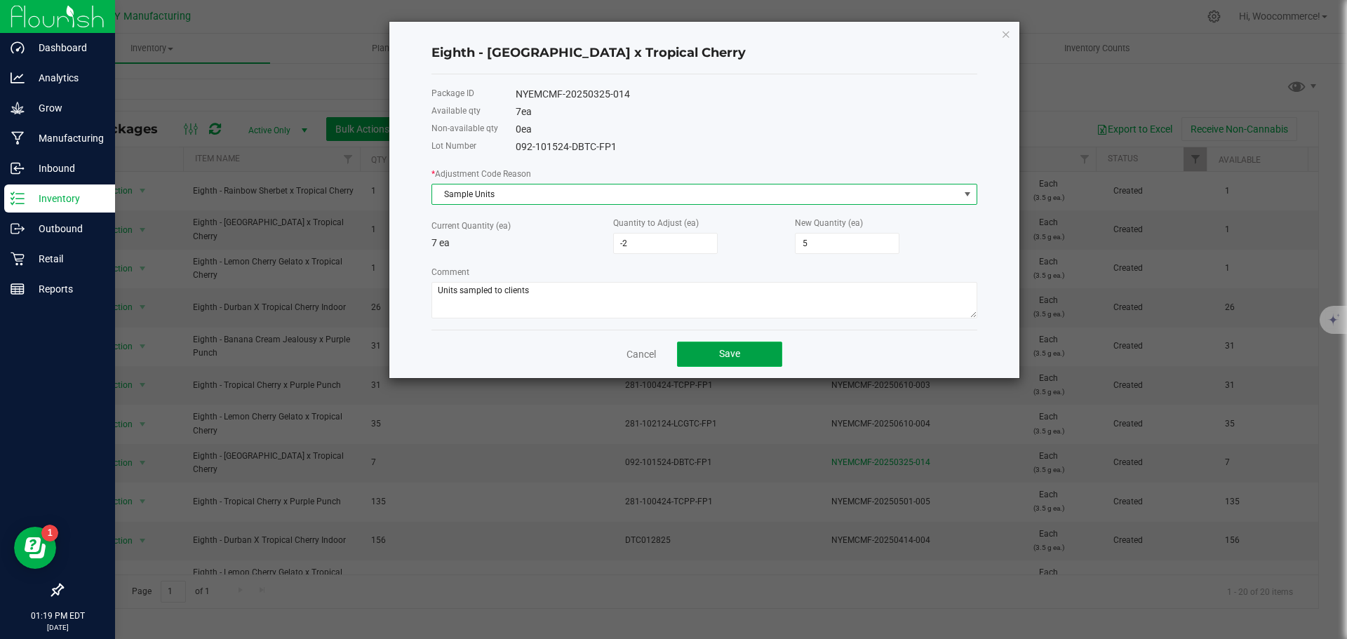
click at [743, 350] on button "Save" at bounding box center [729, 354] width 105 height 25
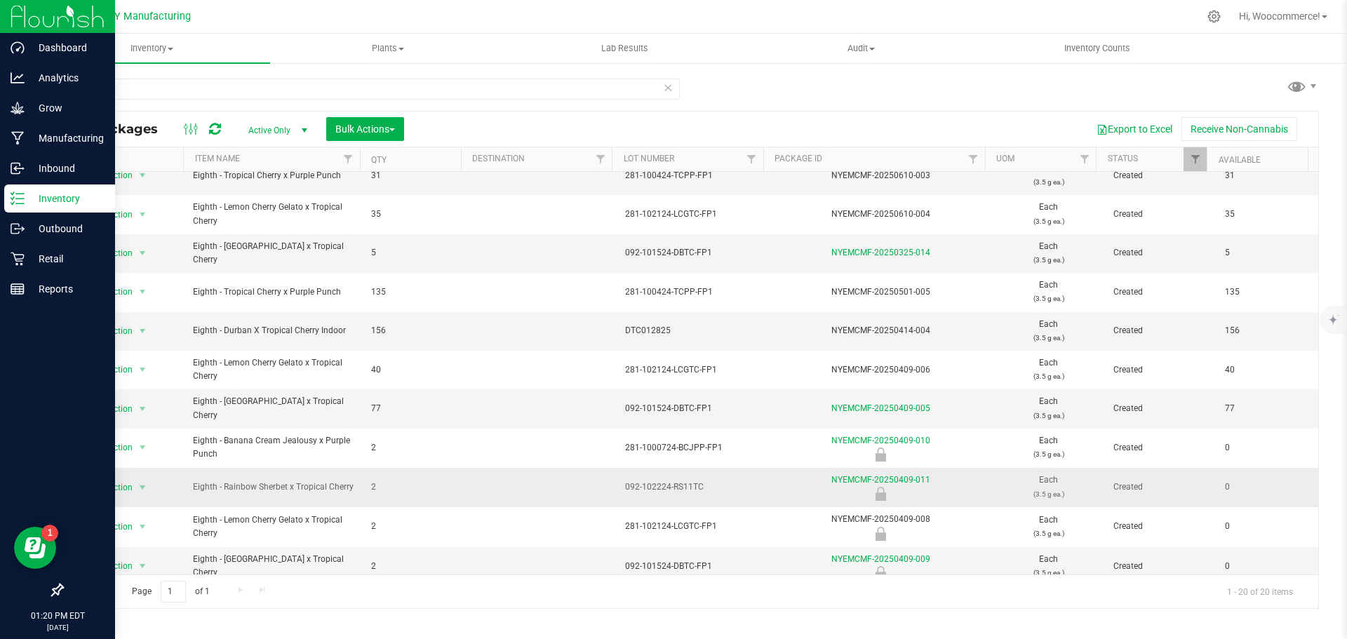
scroll to position [377, 0]
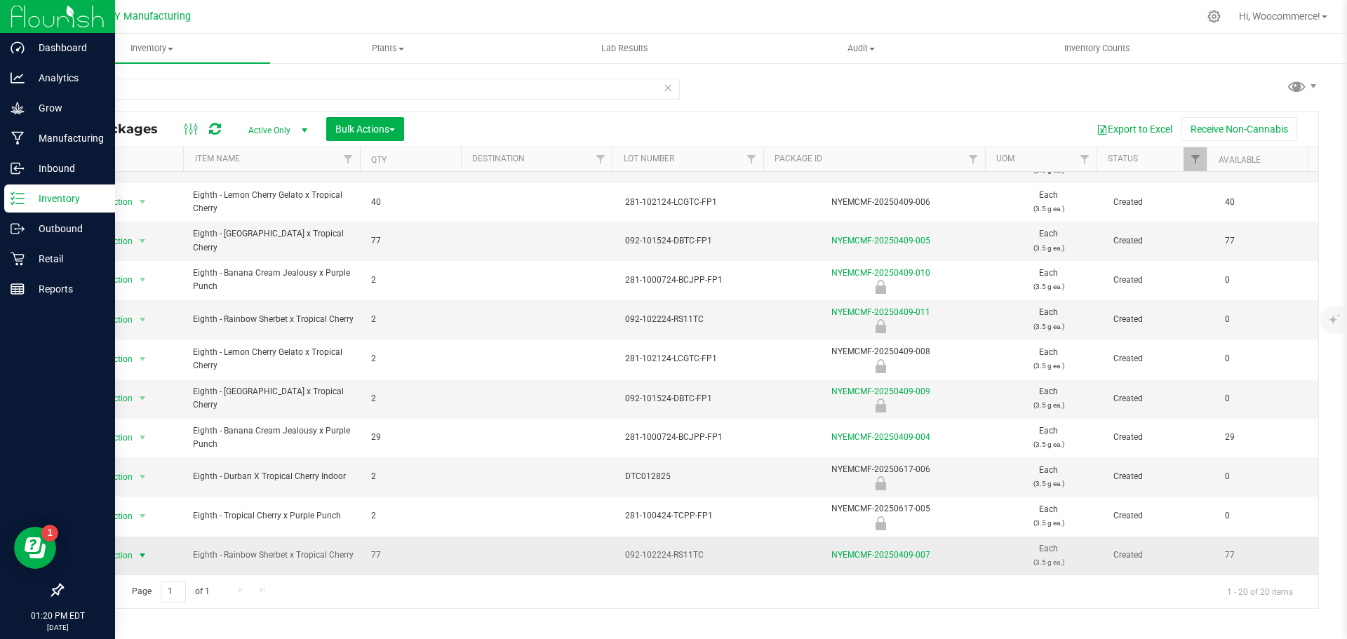
click at [120, 552] on span "Action" at bounding box center [114, 556] width 38 height 20
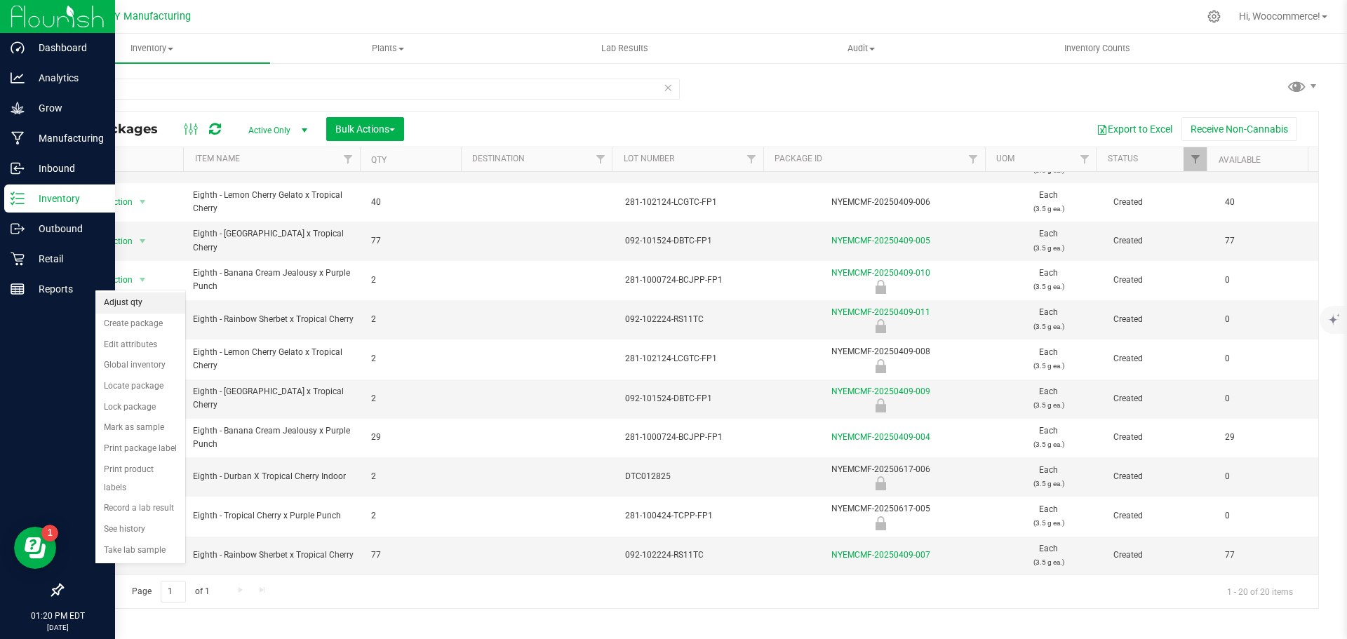
click at [147, 309] on li "Adjust qty" at bounding box center [140, 302] width 90 height 21
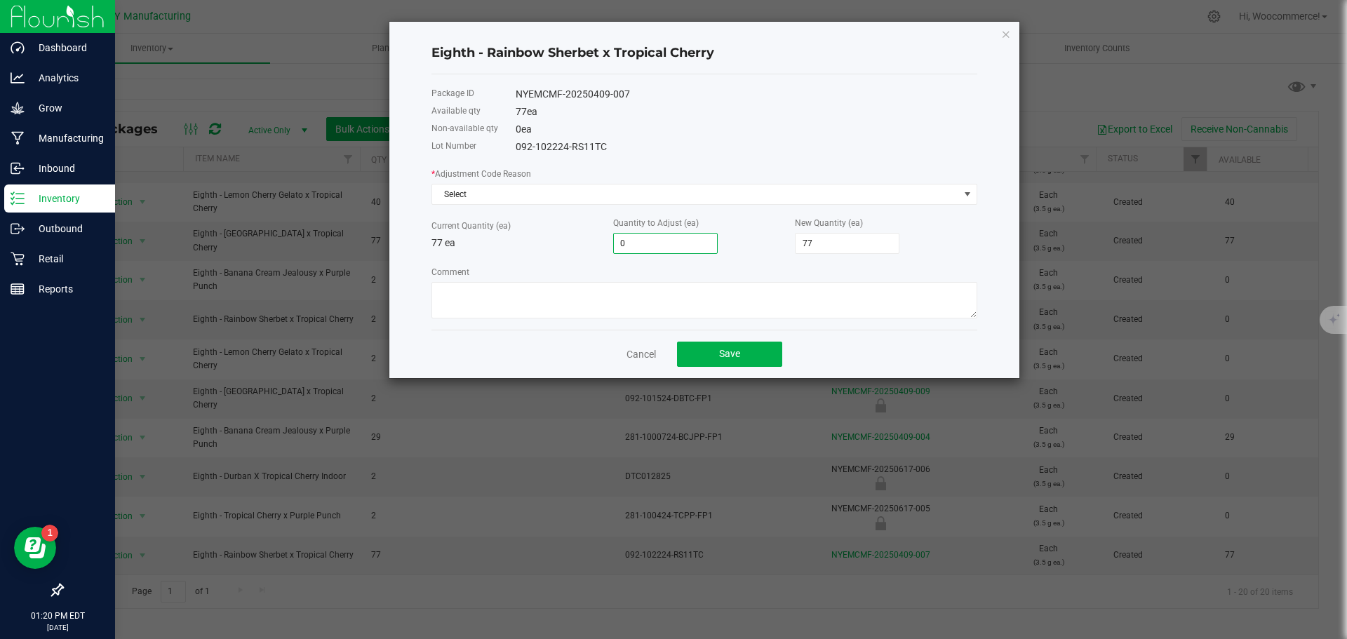
click at [619, 248] on input "0" at bounding box center [665, 244] width 103 height 20
type input "-2"
type input "75"
type input "-2"
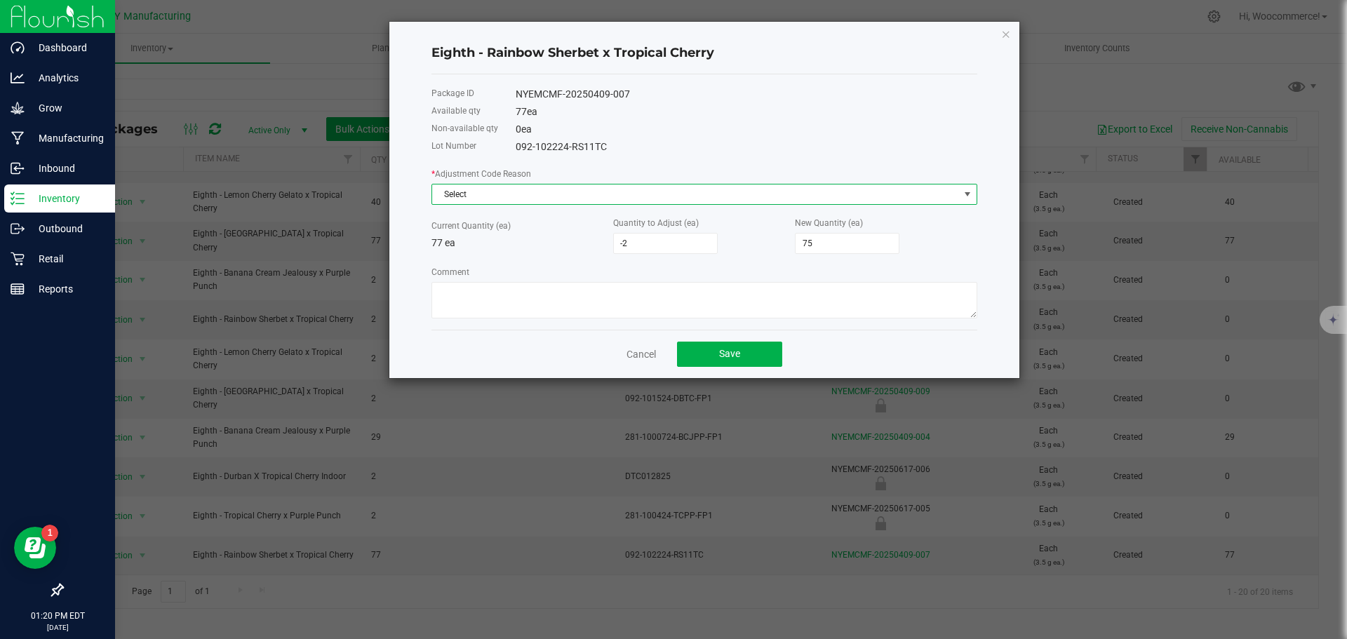
click at [576, 196] on span "Select" at bounding box center [695, 194] width 527 height 20
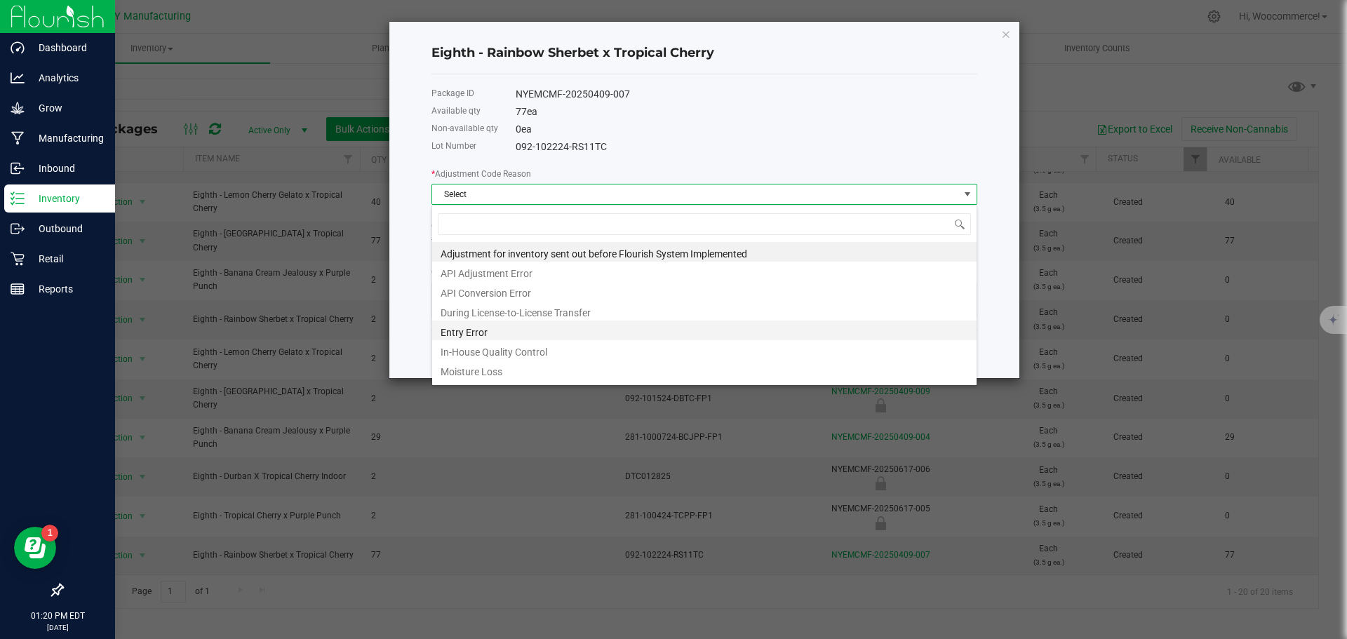
scroll to position [194, 0]
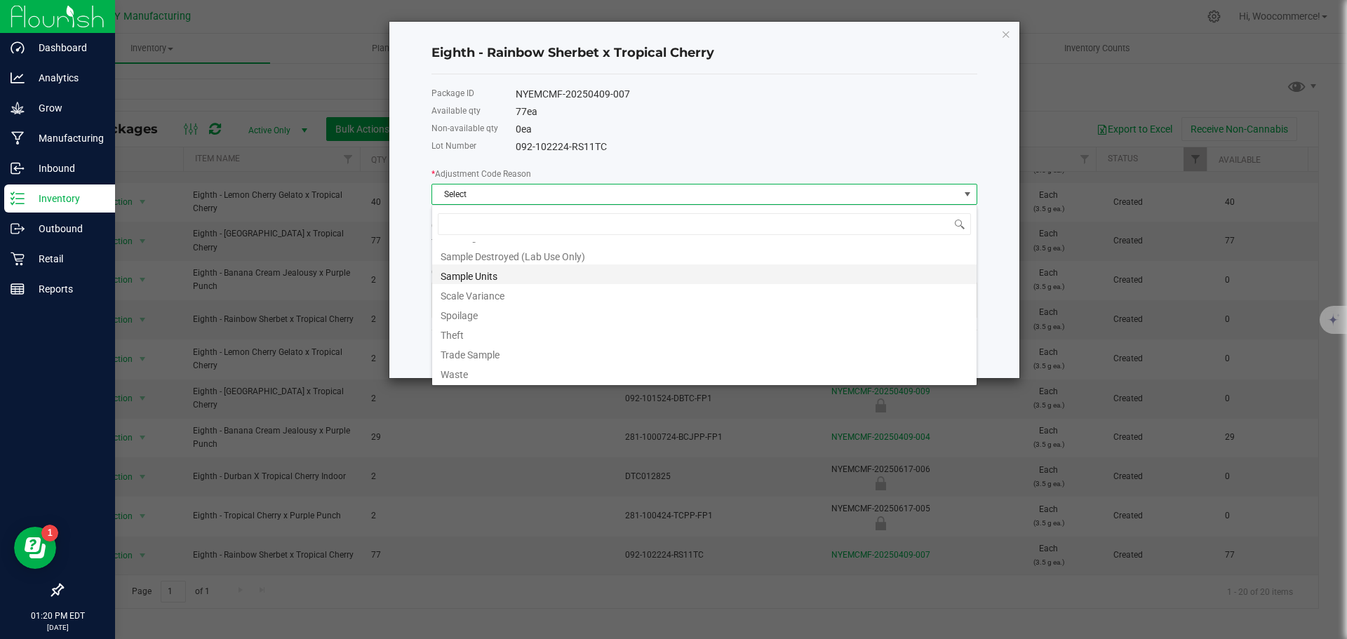
click at [459, 276] on li "Sample Units" at bounding box center [704, 274] width 544 height 20
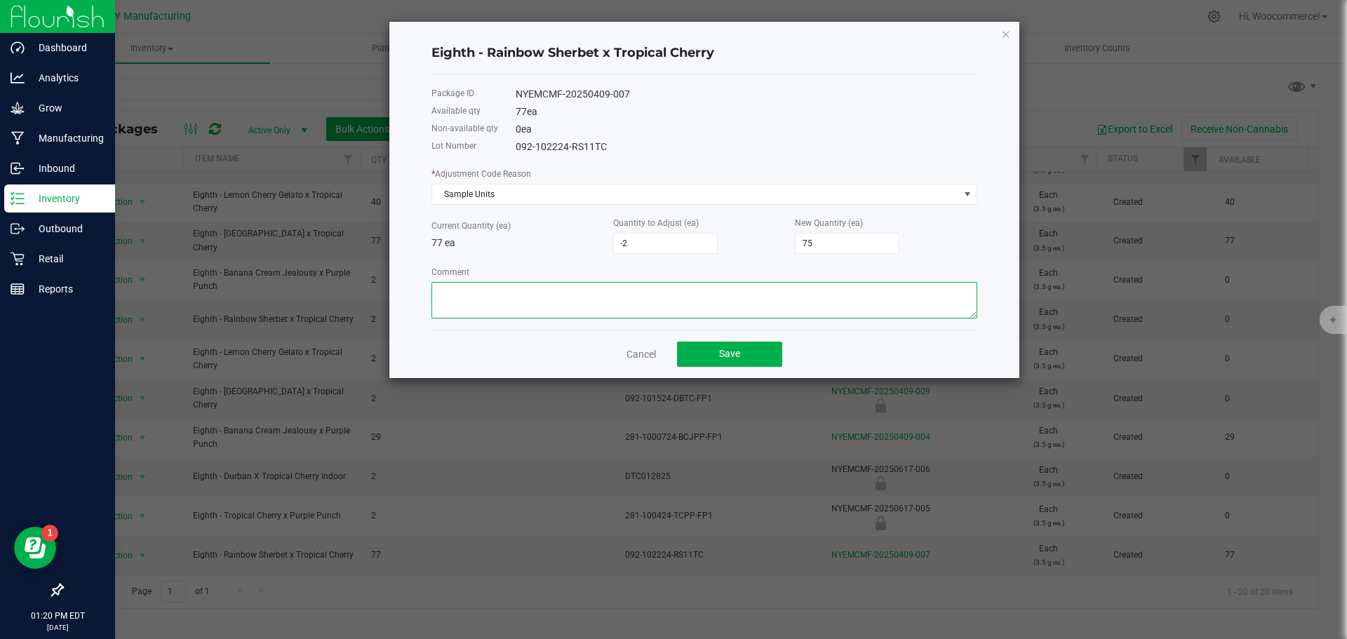
click at [461, 286] on textarea "Comment" at bounding box center [704, 300] width 546 height 36
paste textarea "Units sampled to clients"
type textarea "Units sampled to clients"
click at [753, 354] on button "Save" at bounding box center [729, 354] width 105 height 25
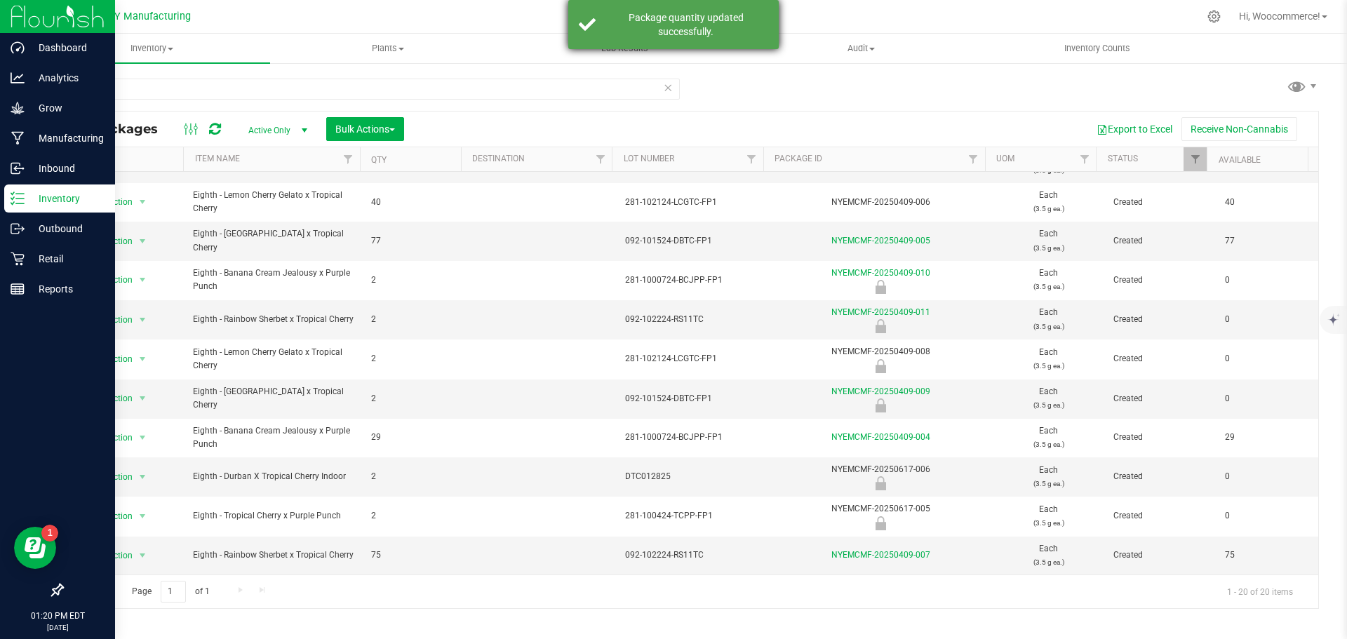
scroll to position [0, 0]
